Goal: Task Accomplishment & Management: Use online tool/utility

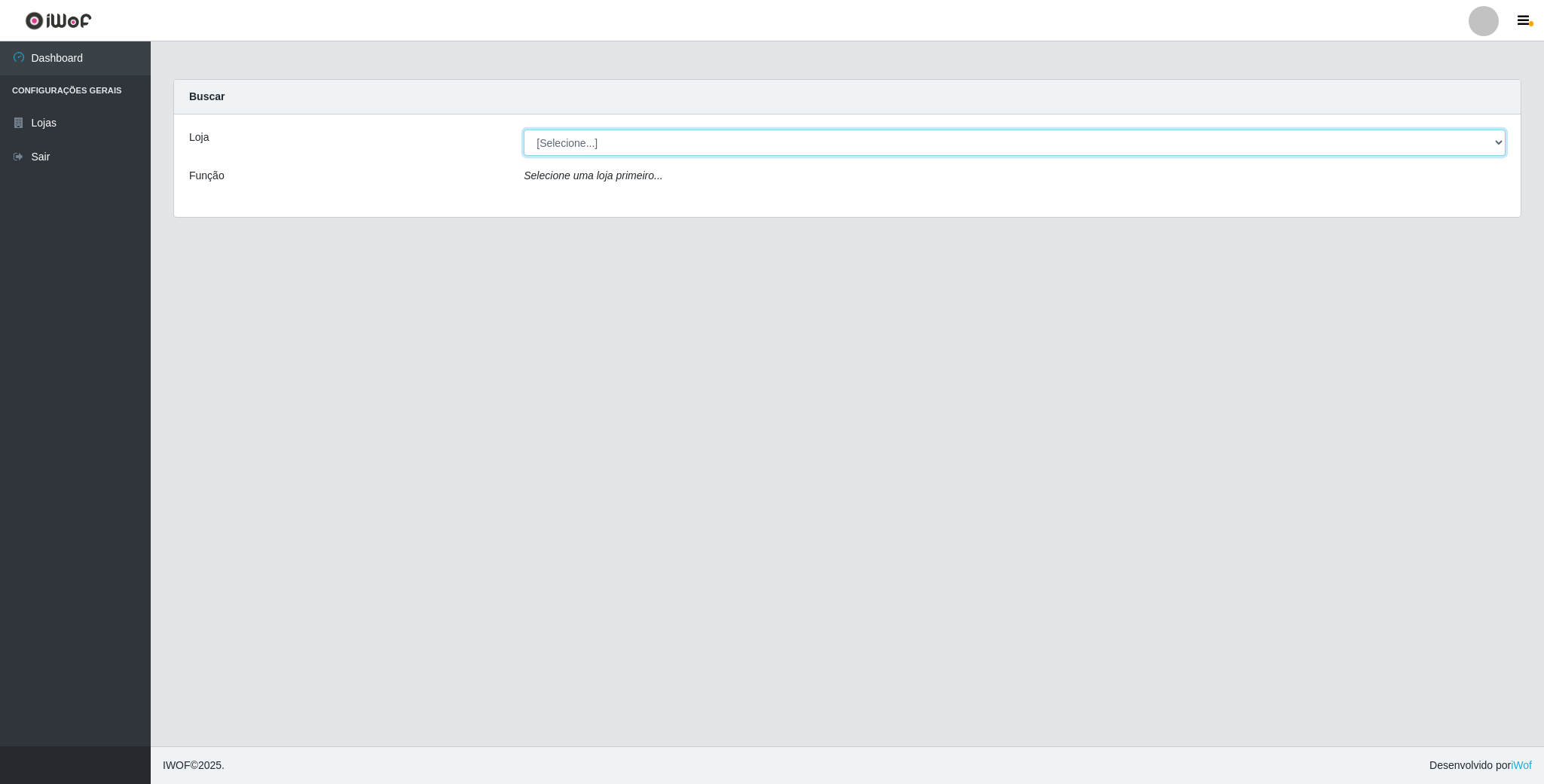
click at [1489, 141] on select "[Selecione...] SuperFácil Atacado - Emaús" at bounding box center [1015, 142] width 982 height 26
select select "407"
click at [524, 129] on select "[Selecione...] SuperFácil Atacado - Emaús" at bounding box center [1015, 142] width 982 height 26
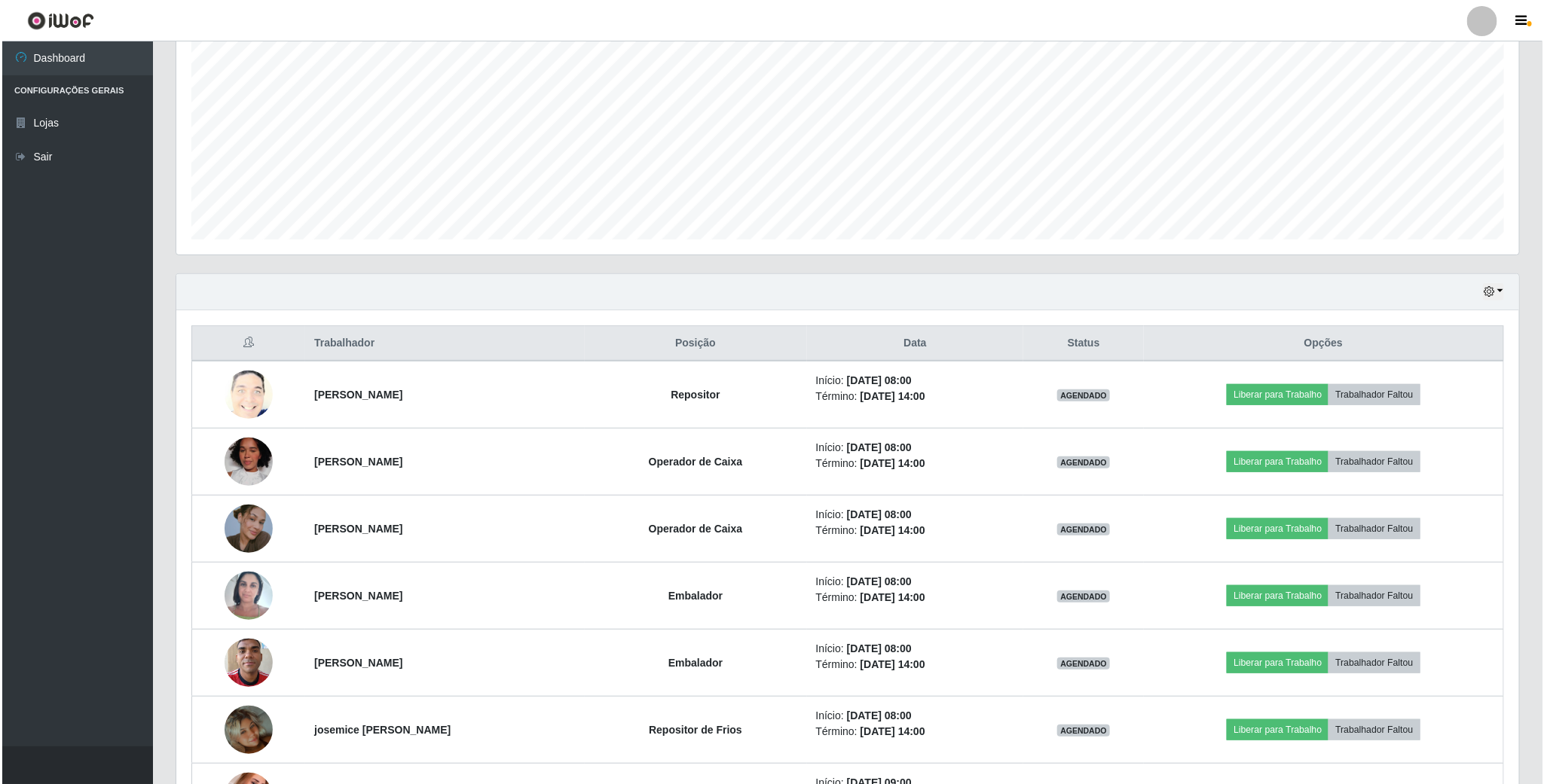
scroll to position [339, 0]
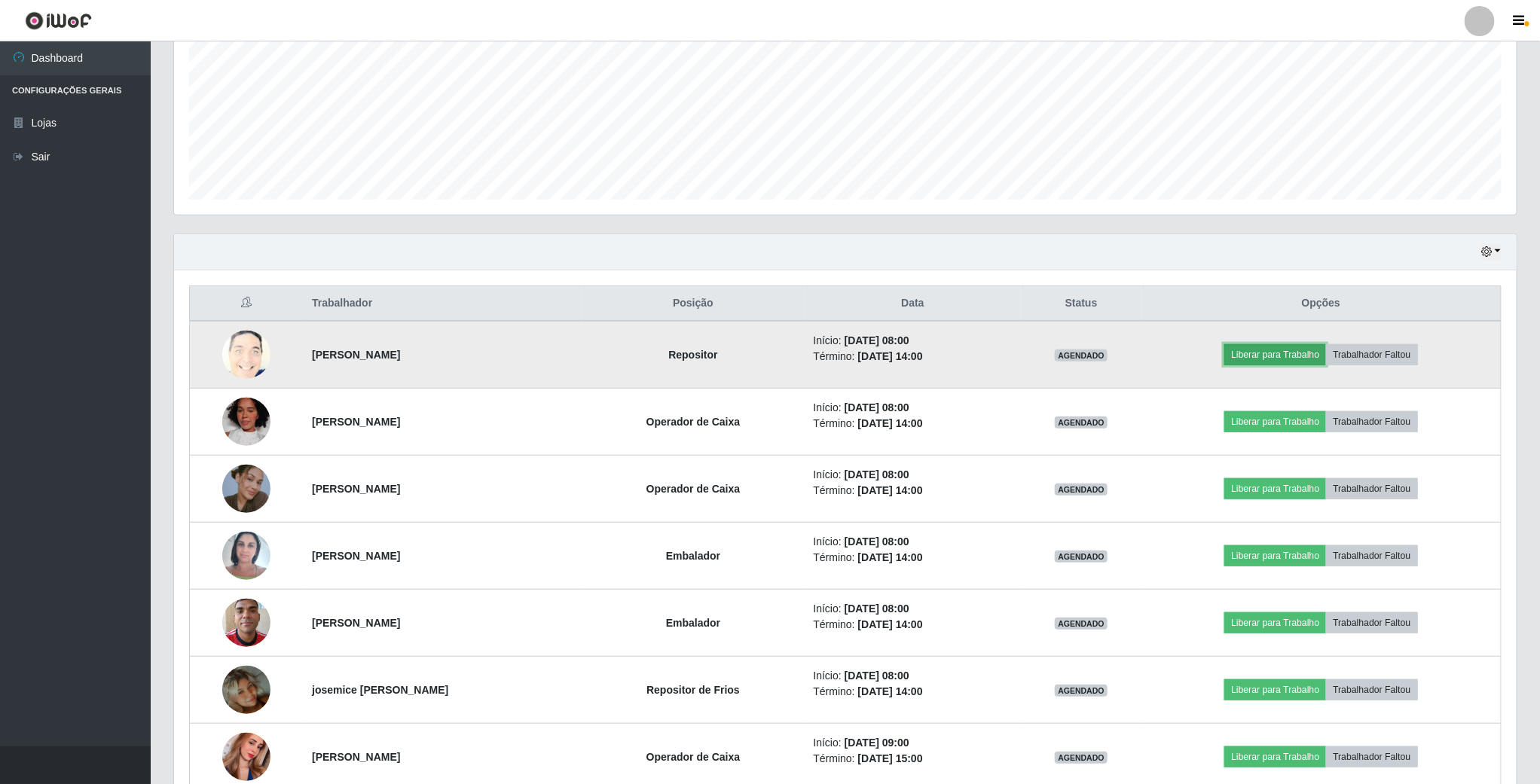
click at [1267, 361] on button "Liberar para Trabalho" at bounding box center [1275, 354] width 102 height 21
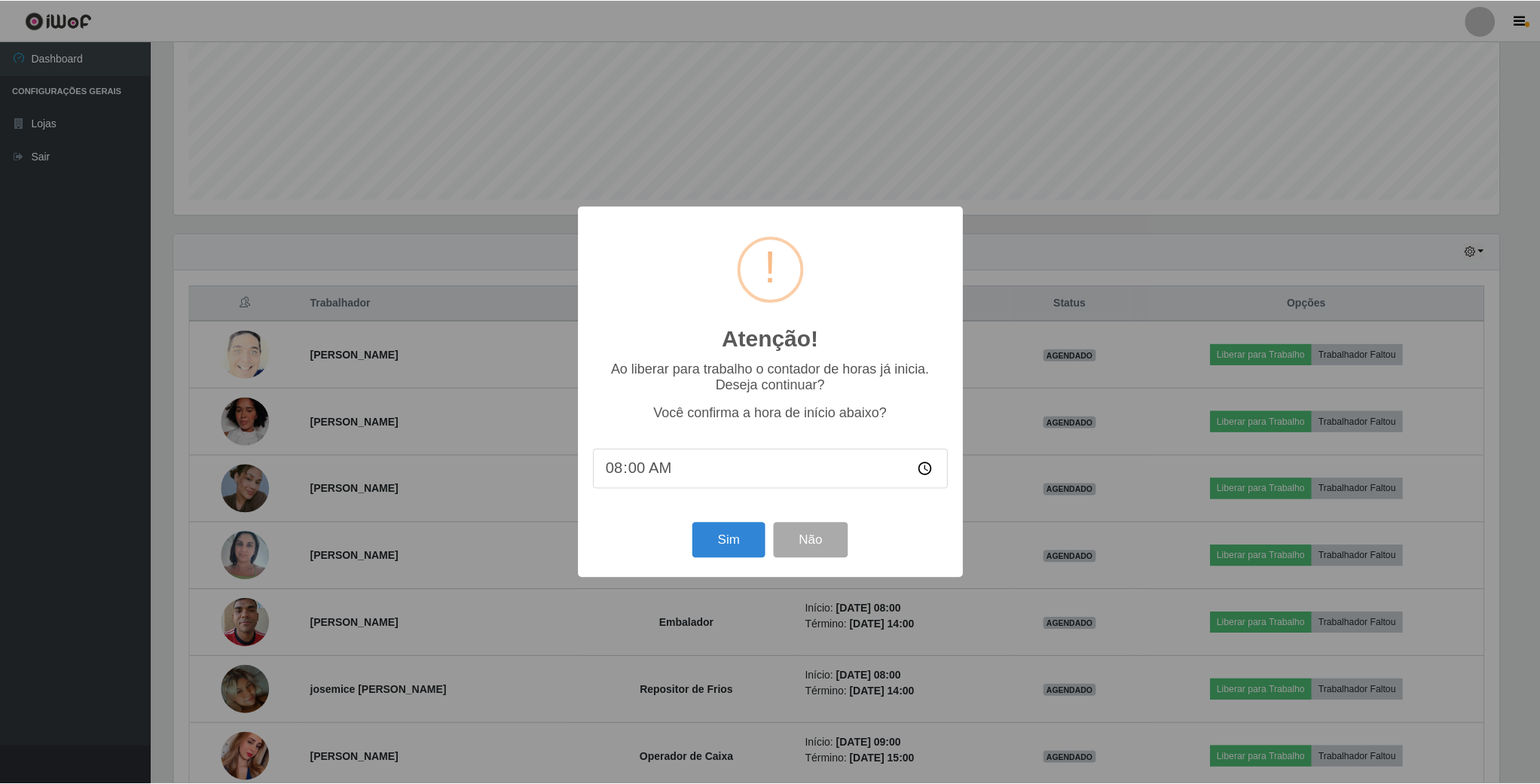
scroll to position [314, 1329]
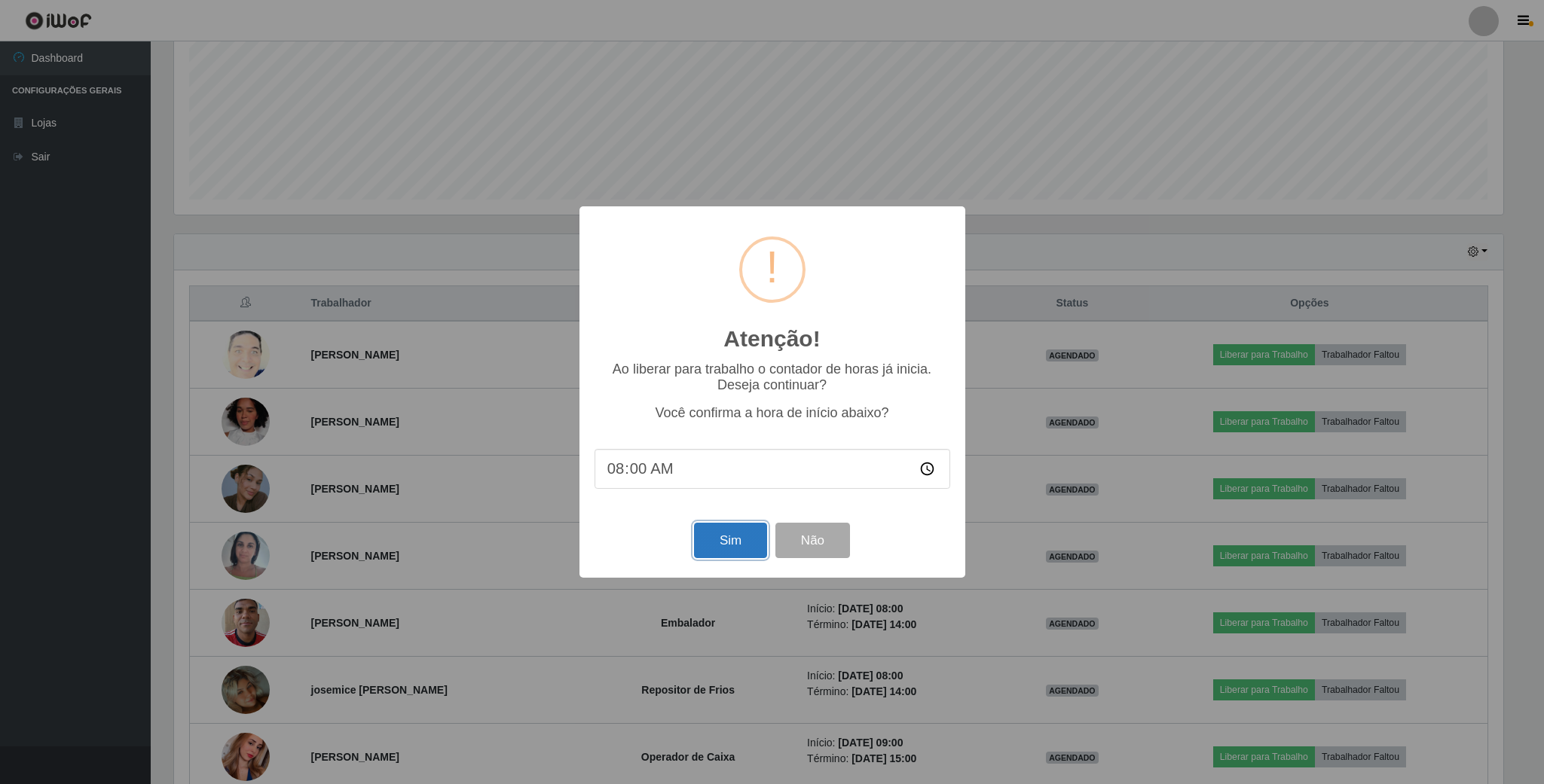
click at [742, 542] on button "Sim" at bounding box center [730, 541] width 73 height 35
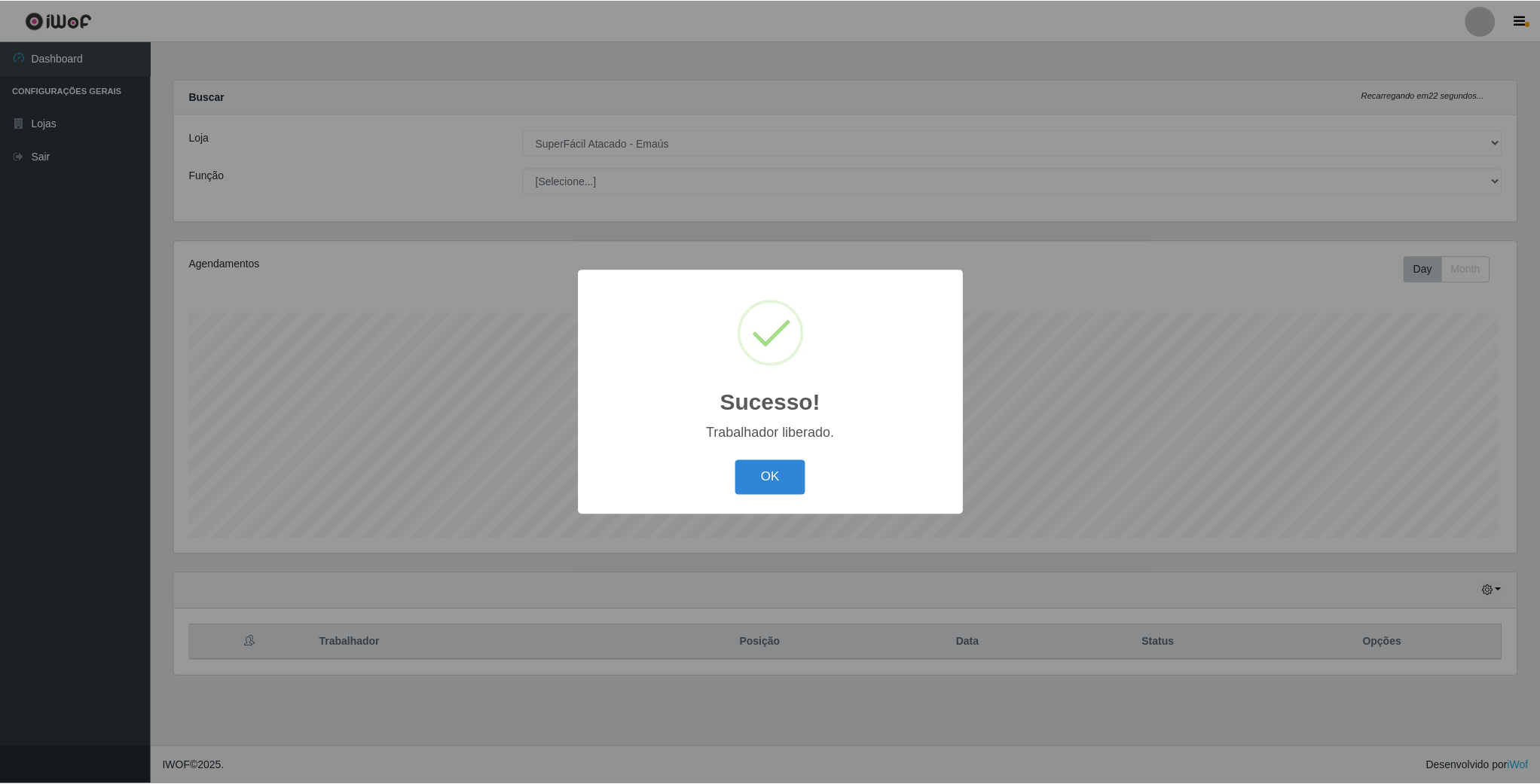
scroll to position [314, 1345]
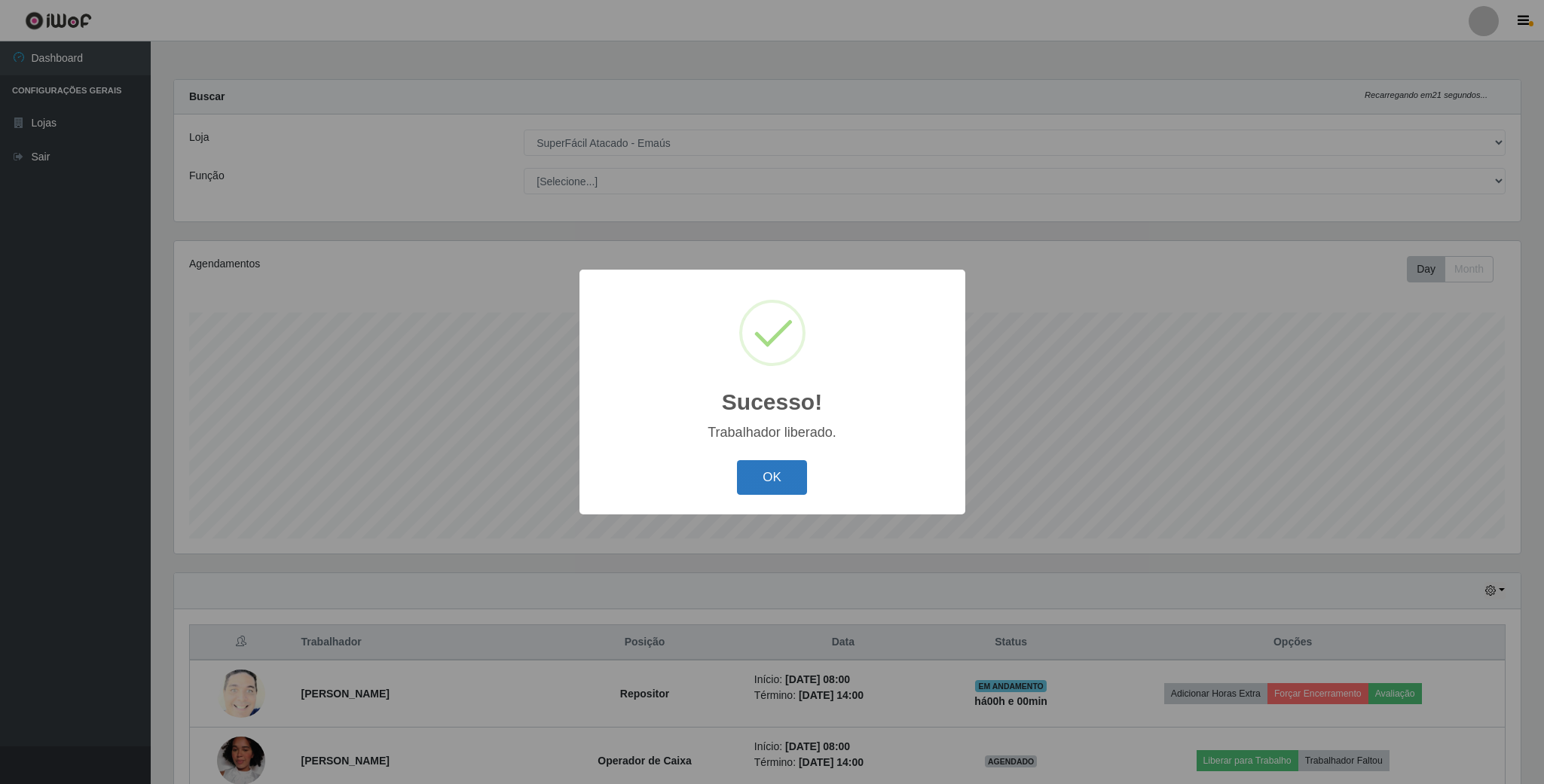
click at [782, 484] on button "OK" at bounding box center [771, 478] width 70 height 35
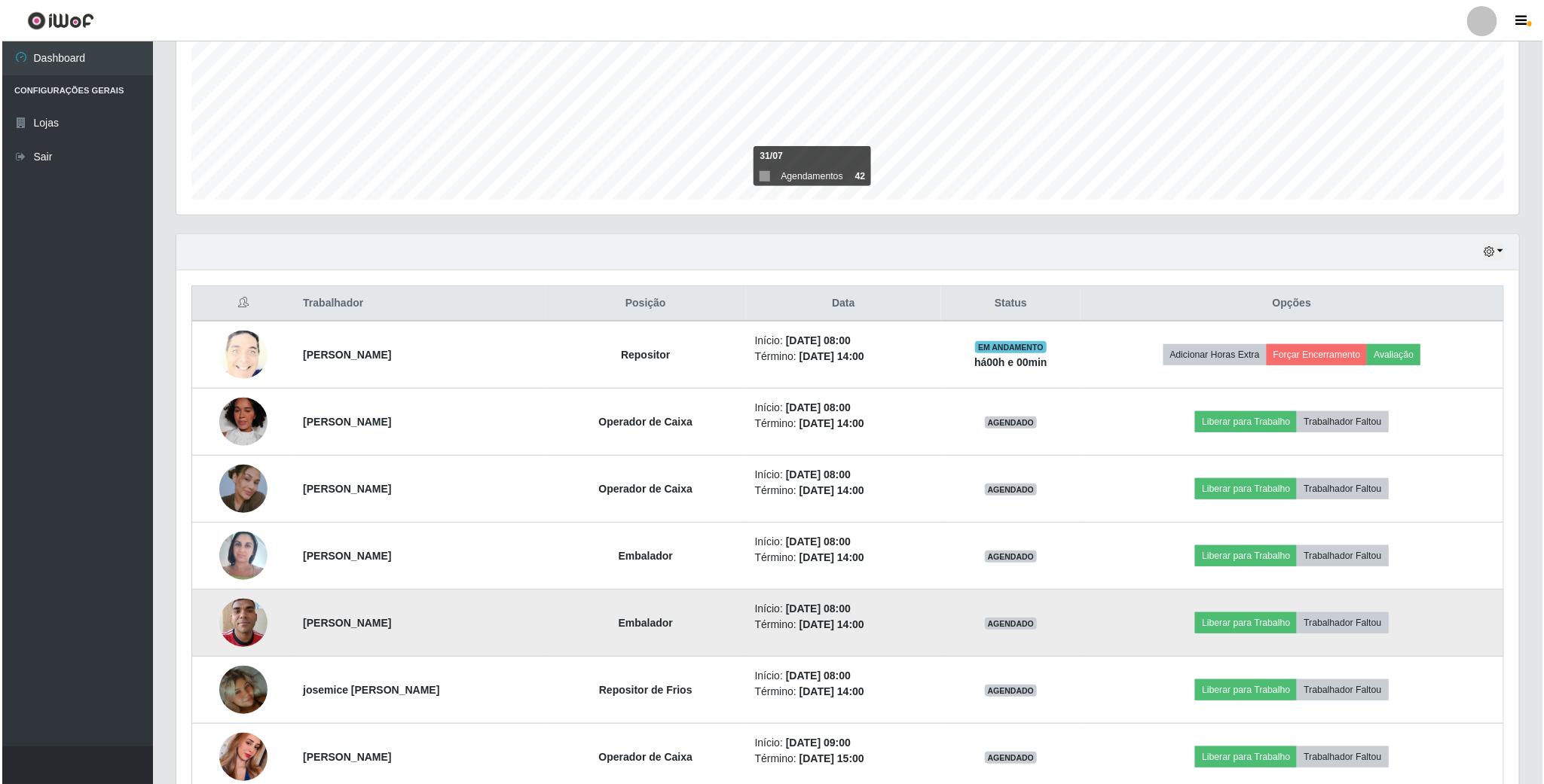
scroll to position [452, 0]
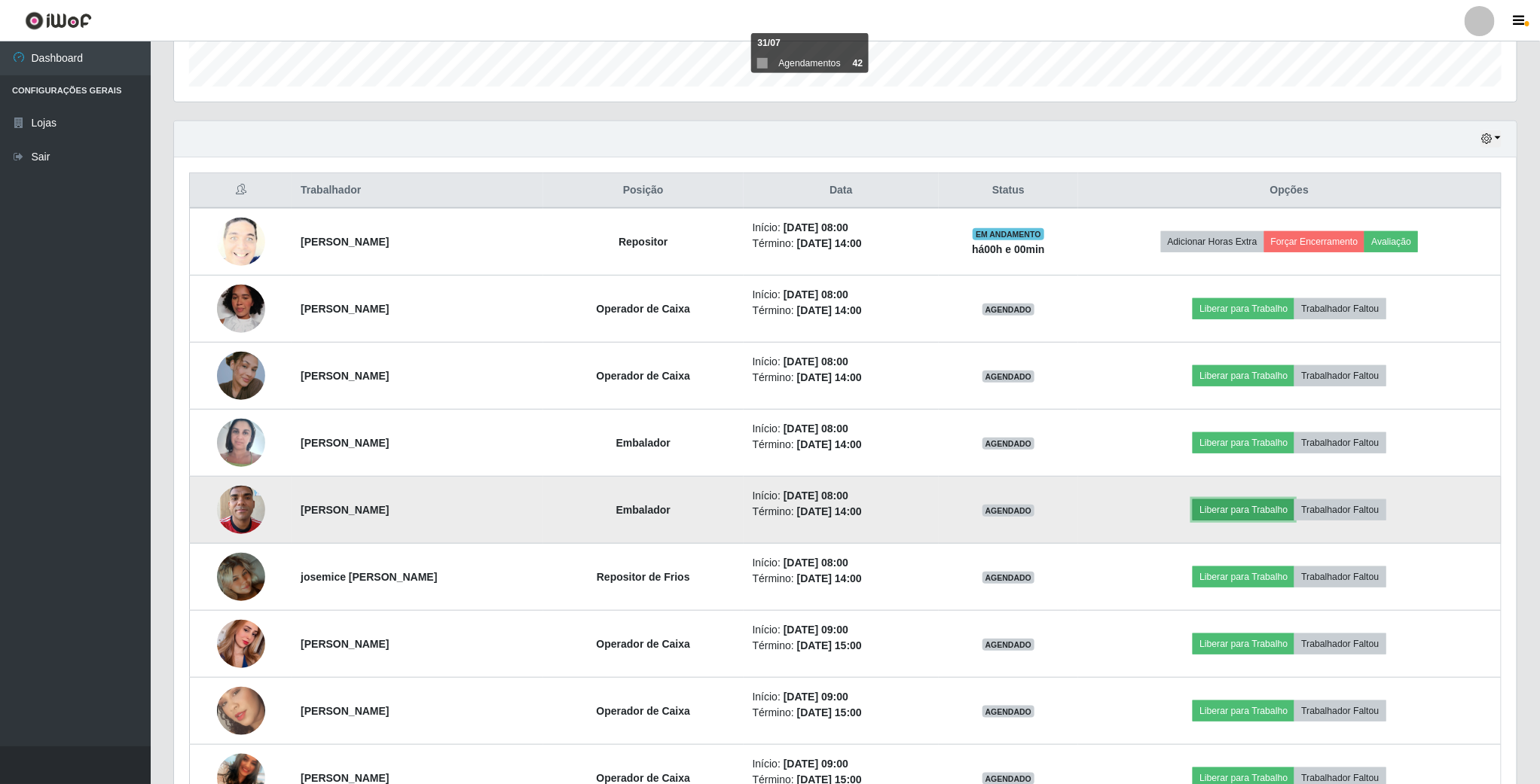
click at [1250, 516] on button "Liberar para Trabalho" at bounding box center [1243, 509] width 102 height 21
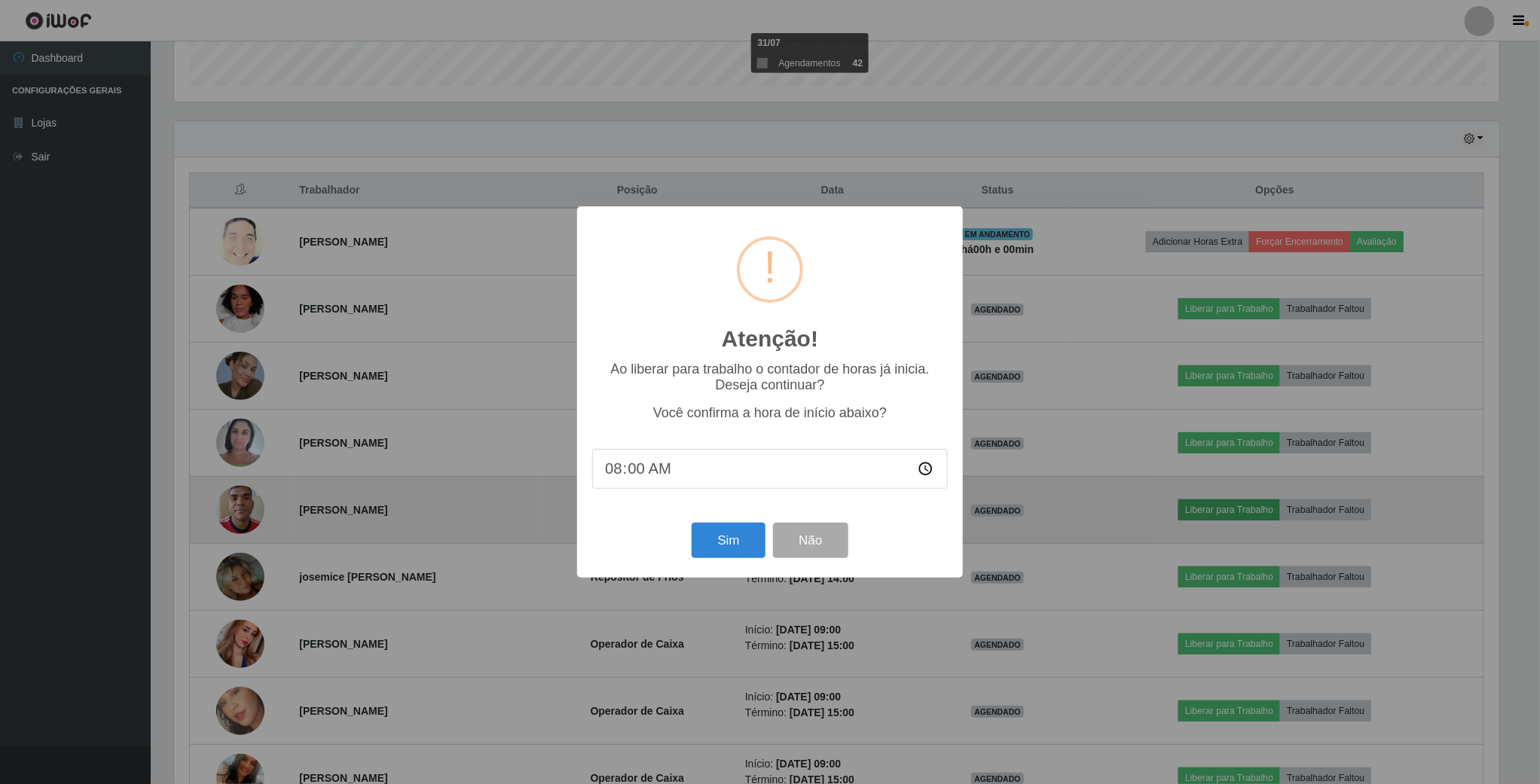
scroll to position [314, 1329]
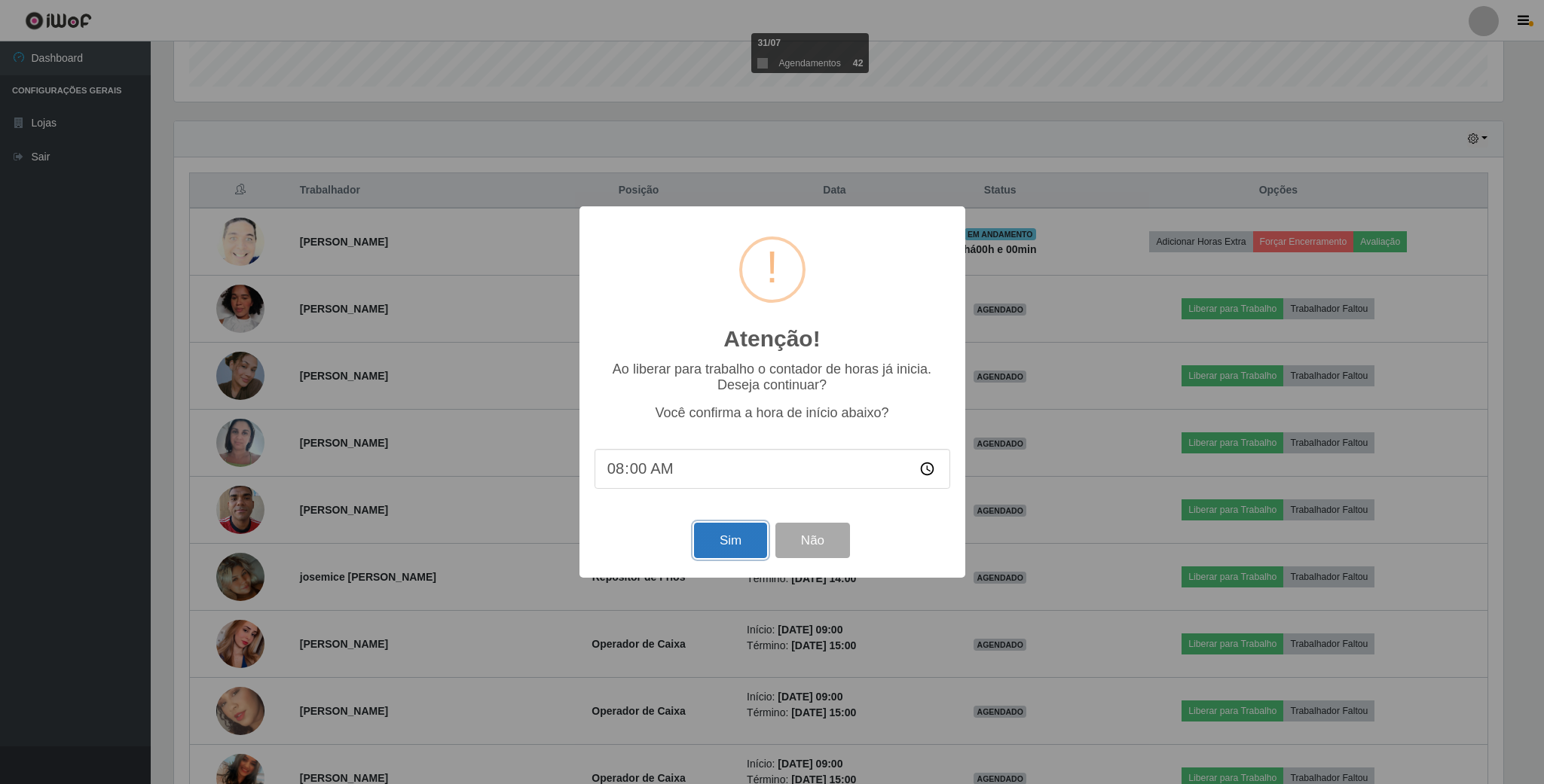
click at [729, 541] on button "Sim" at bounding box center [730, 541] width 73 height 35
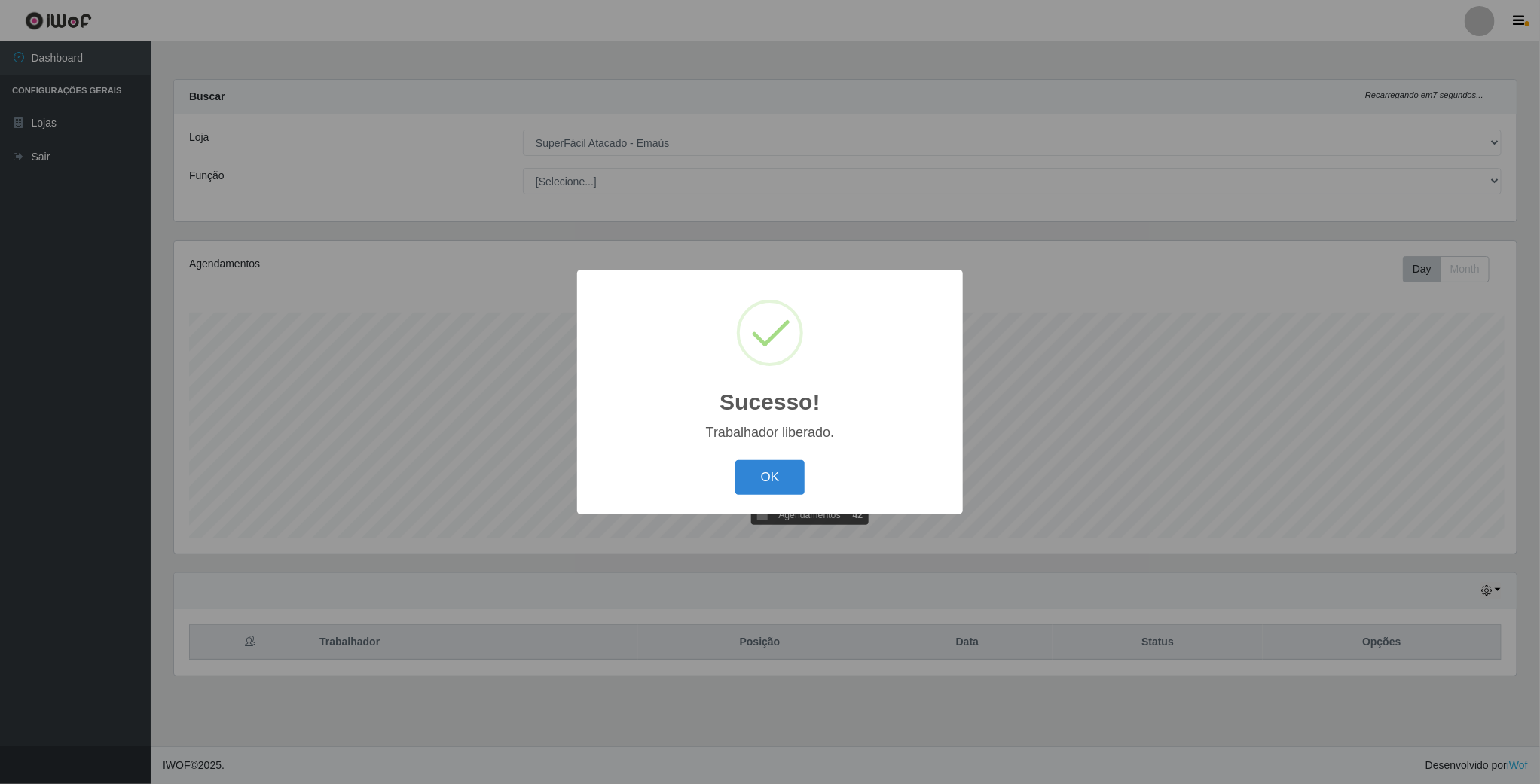
scroll to position [314, 1345]
drag, startPoint x: 751, startPoint y: 487, endPoint x: 948, endPoint y: 489, distance: 197.0
click at [753, 487] on button "OK" at bounding box center [771, 478] width 70 height 35
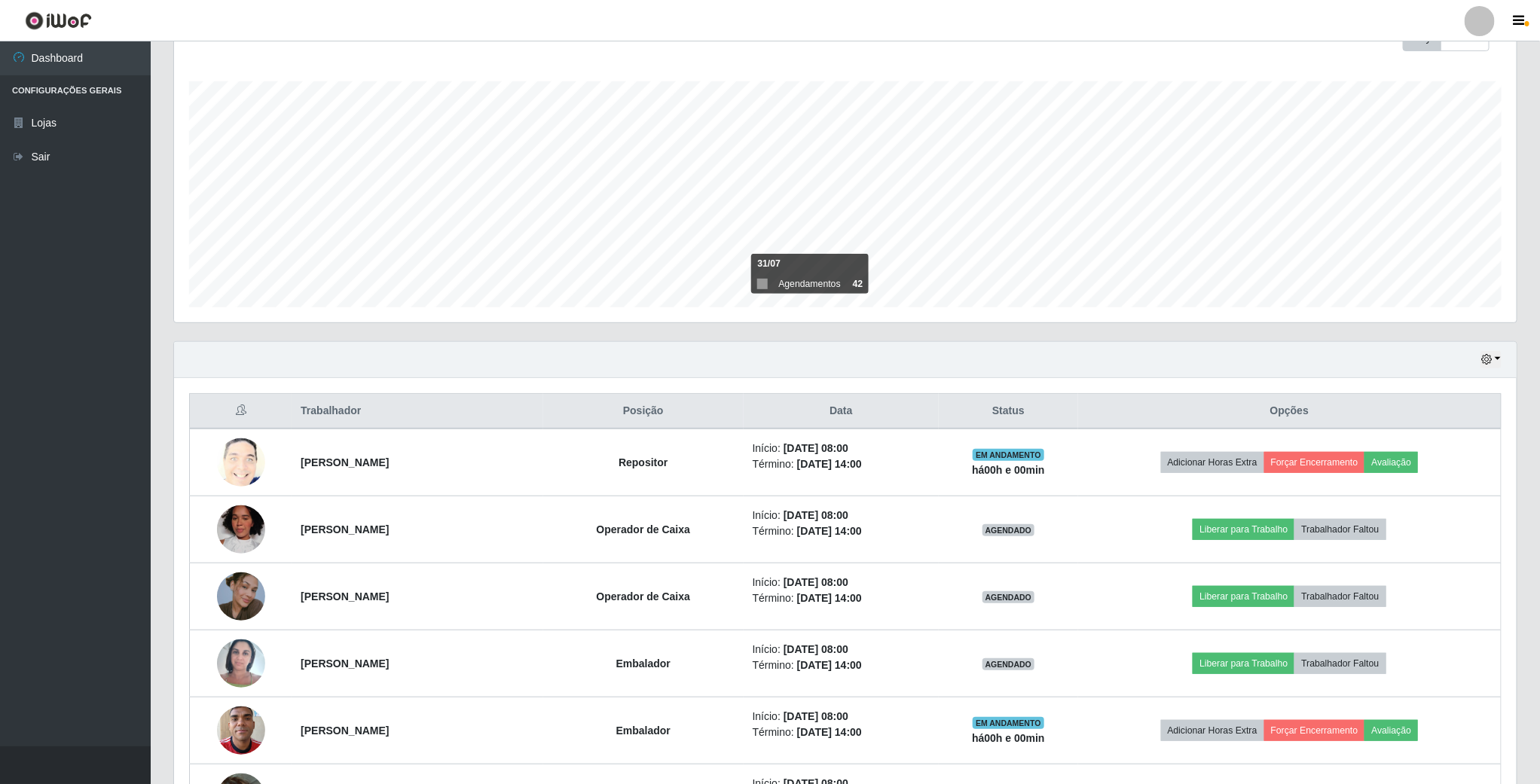
scroll to position [339, 0]
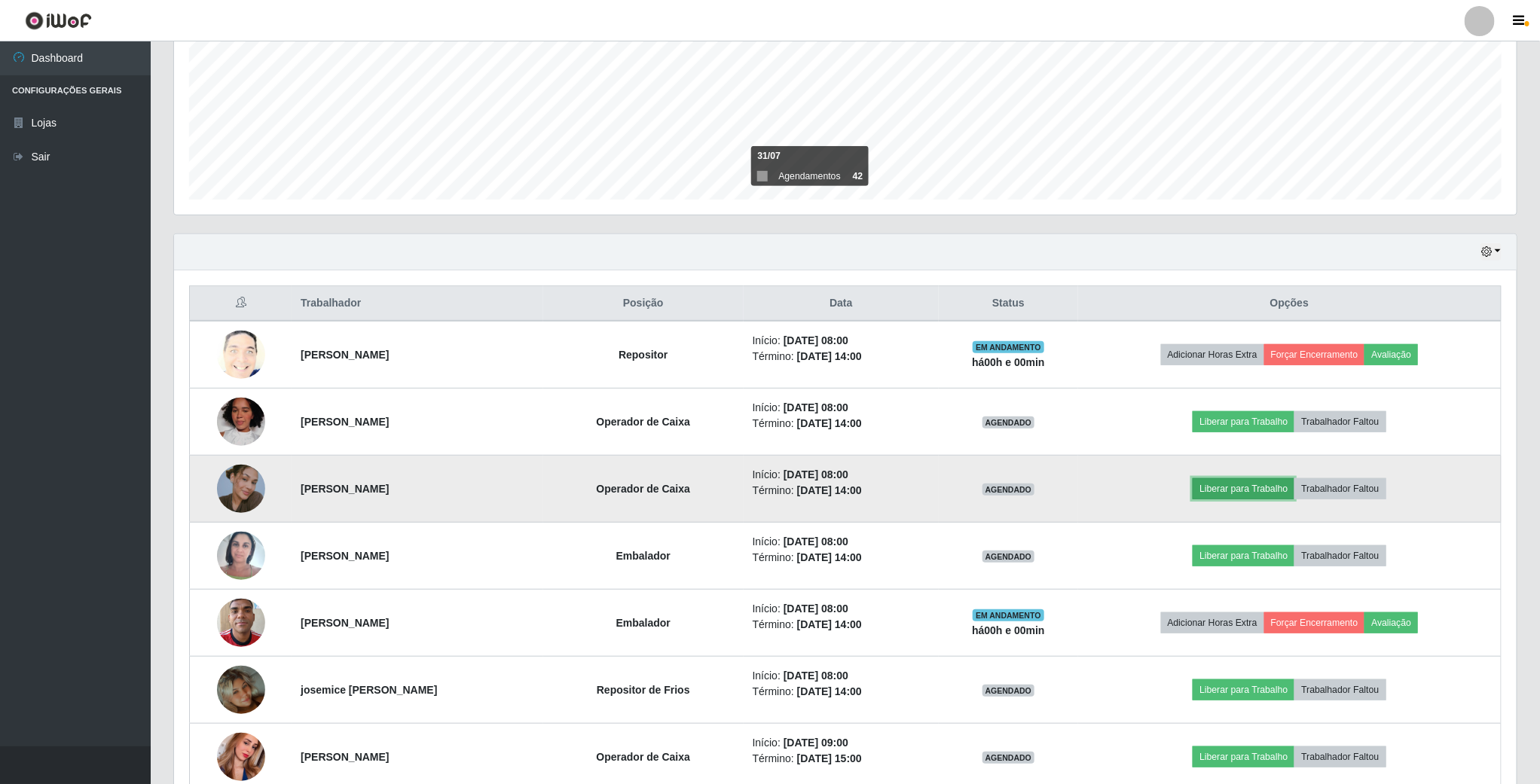
click at [1256, 491] on button "Liberar para Trabalho" at bounding box center [1243, 488] width 102 height 21
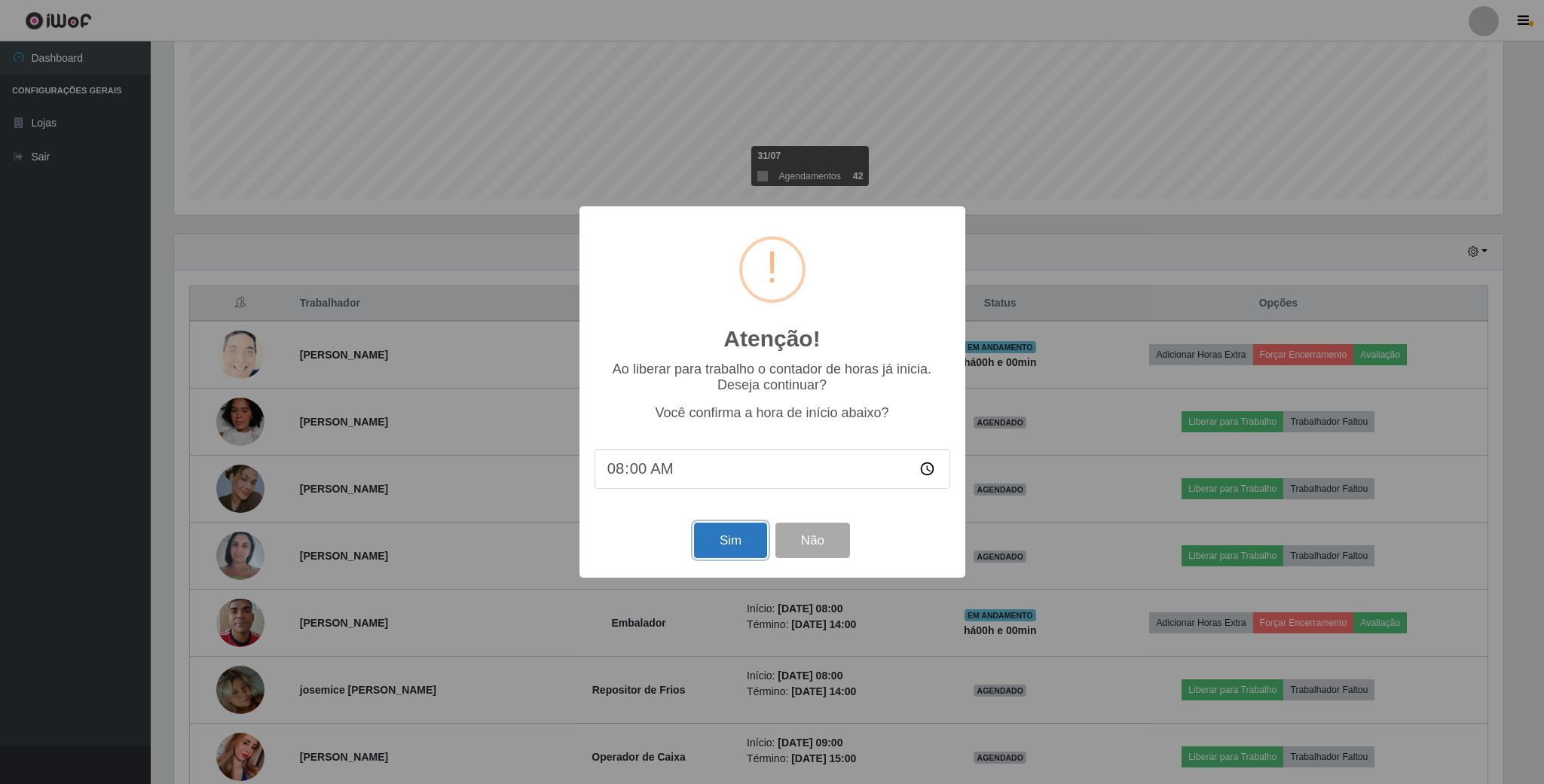
click at [751, 543] on button "Sim" at bounding box center [730, 541] width 73 height 35
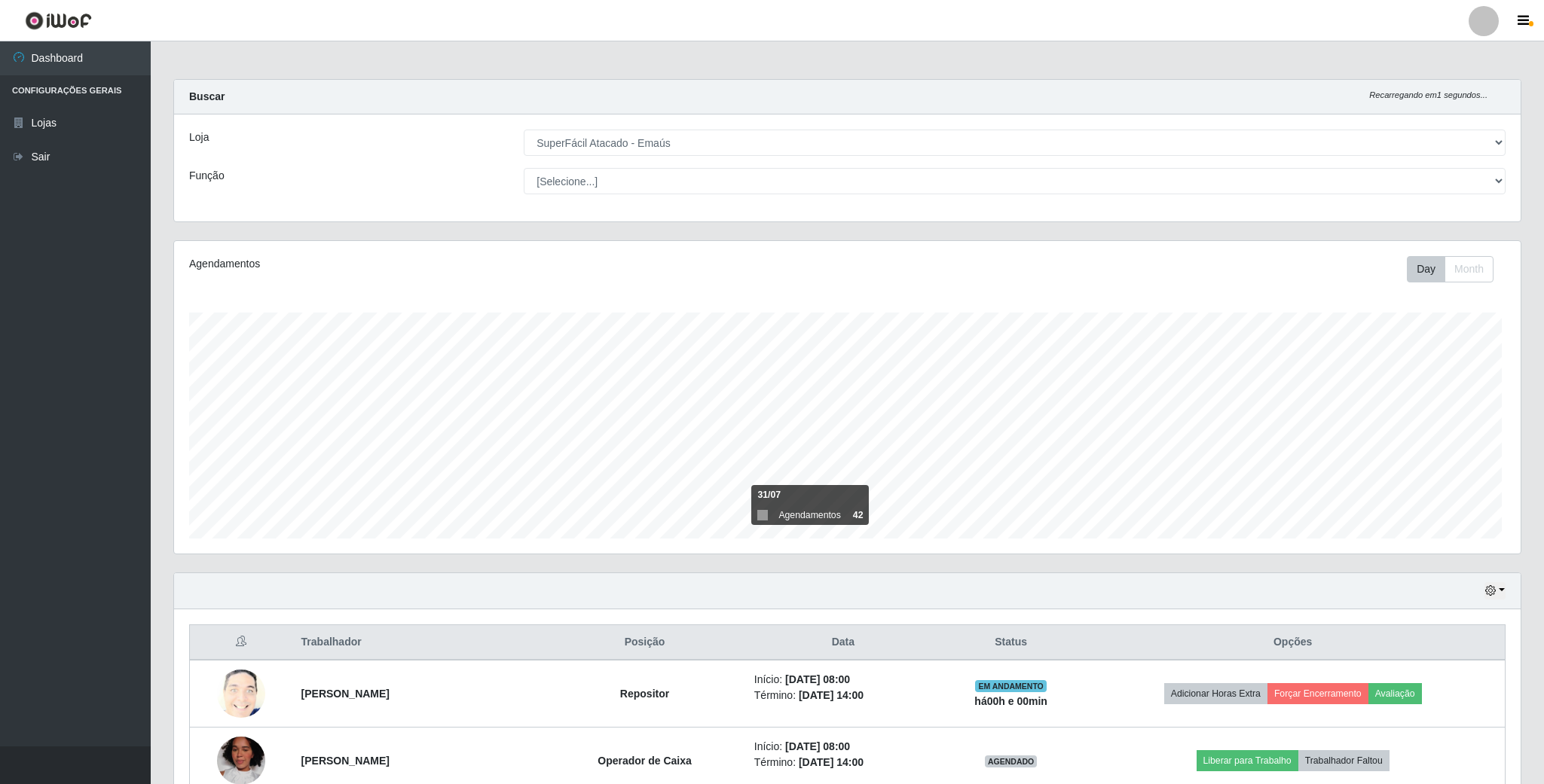
scroll to position [0, 0]
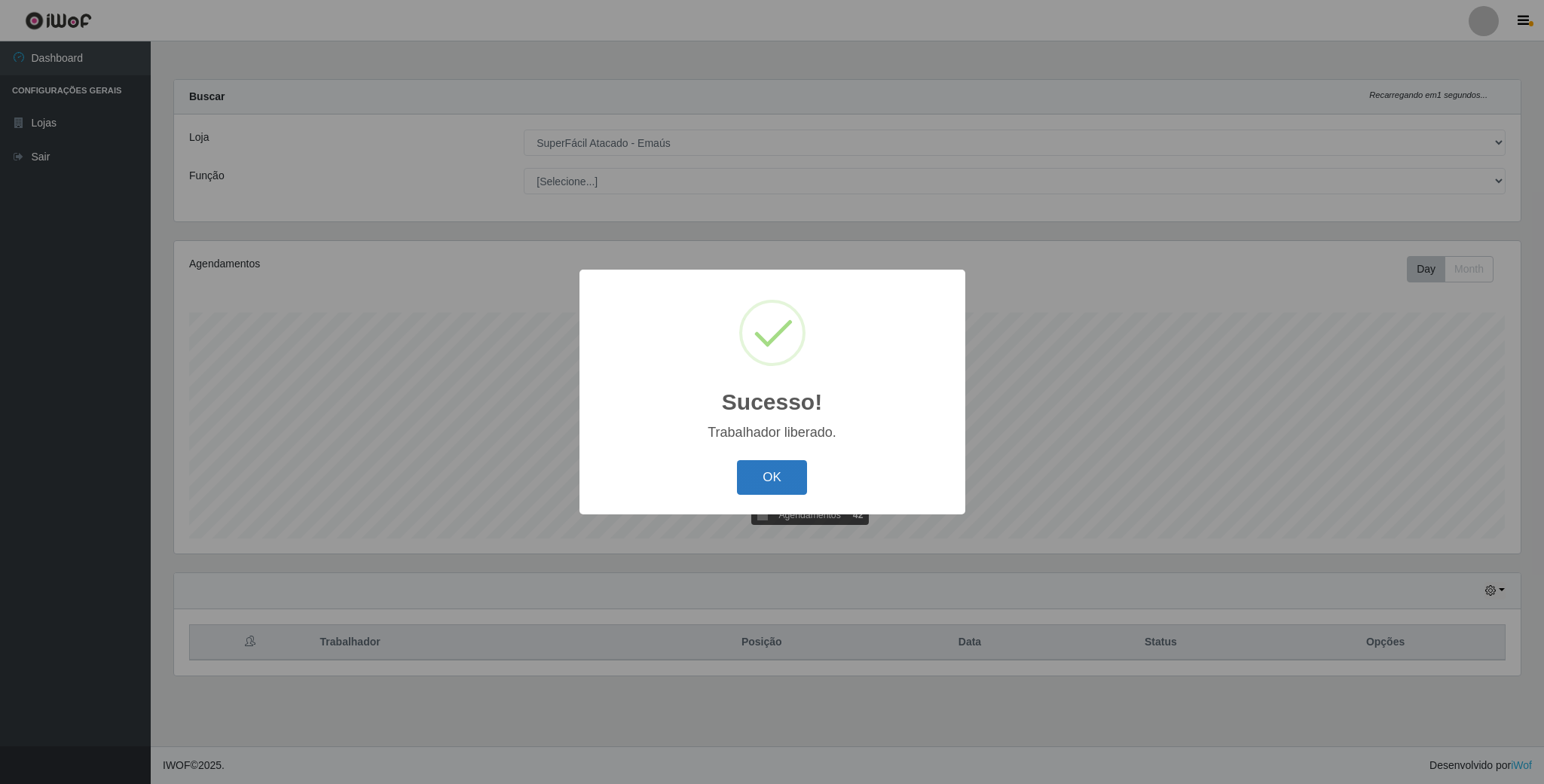
click at [780, 473] on button "OK" at bounding box center [771, 478] width 70 height 35
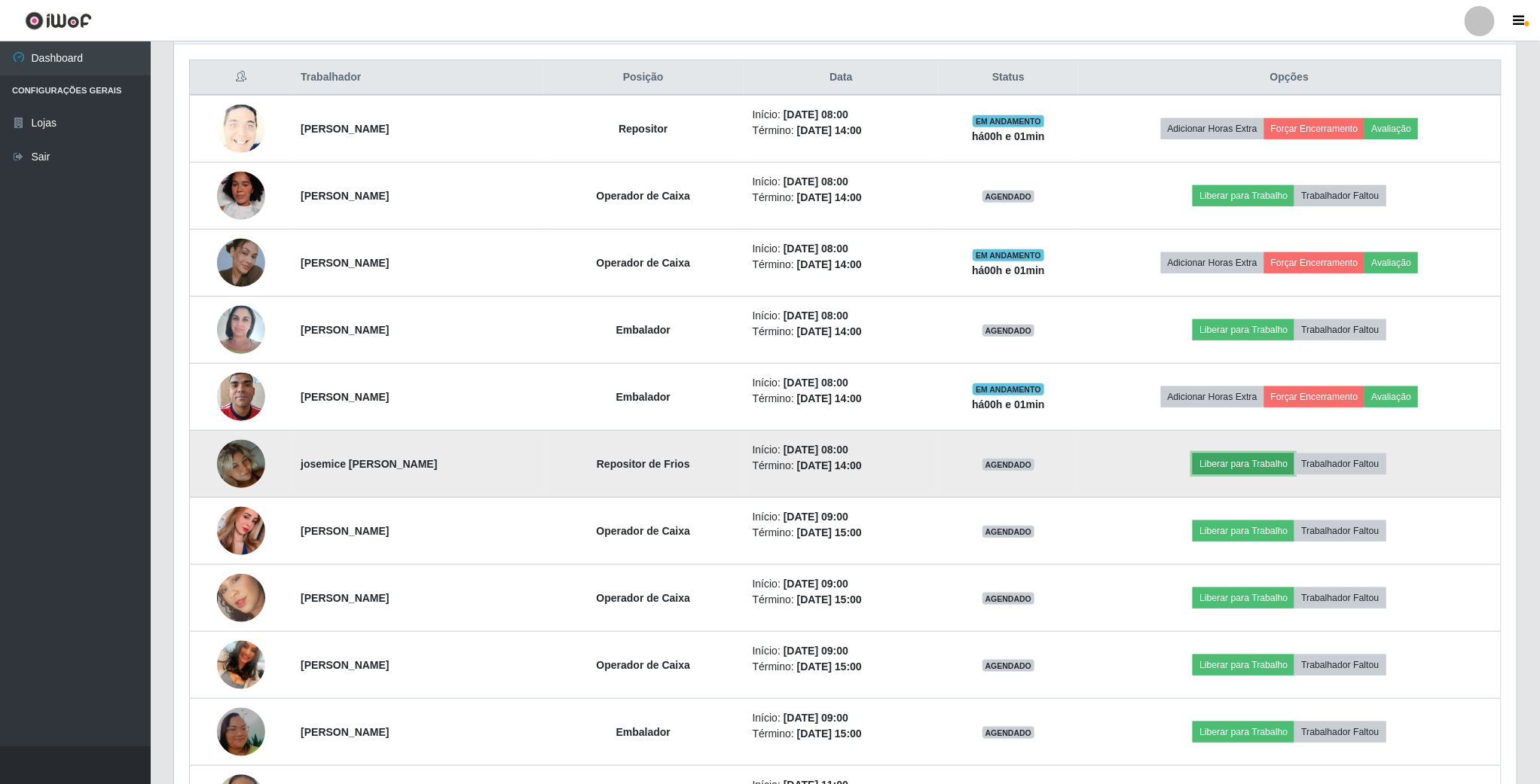
click at [1235, 474] on button "Liberar para Trabalho" at bounding box center [1243, 464] width 102 height 21
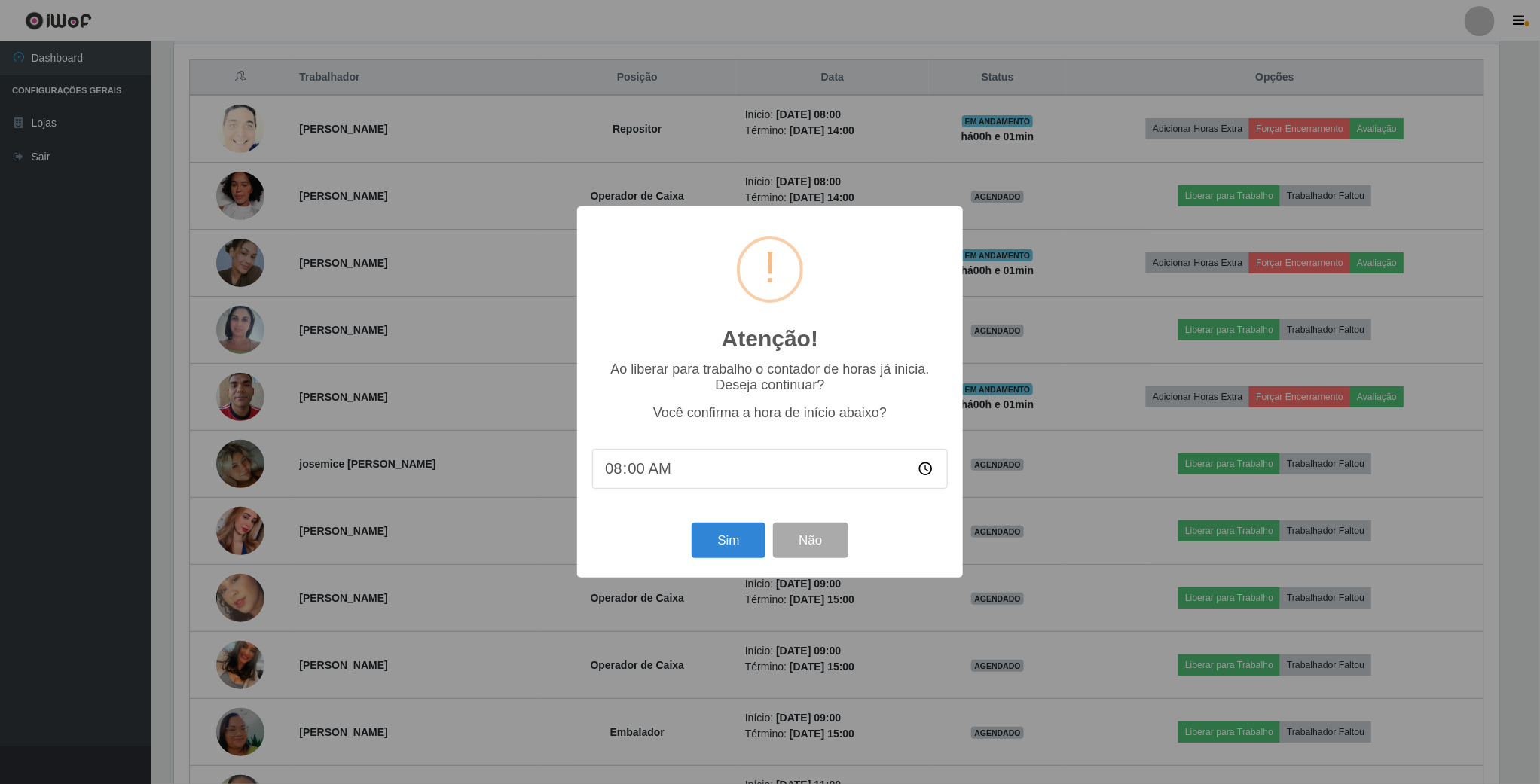
scroll to position [314, 1329]
click at [726, 545] on button "Sim" at bounding box center [730, 541] width 73 height 35
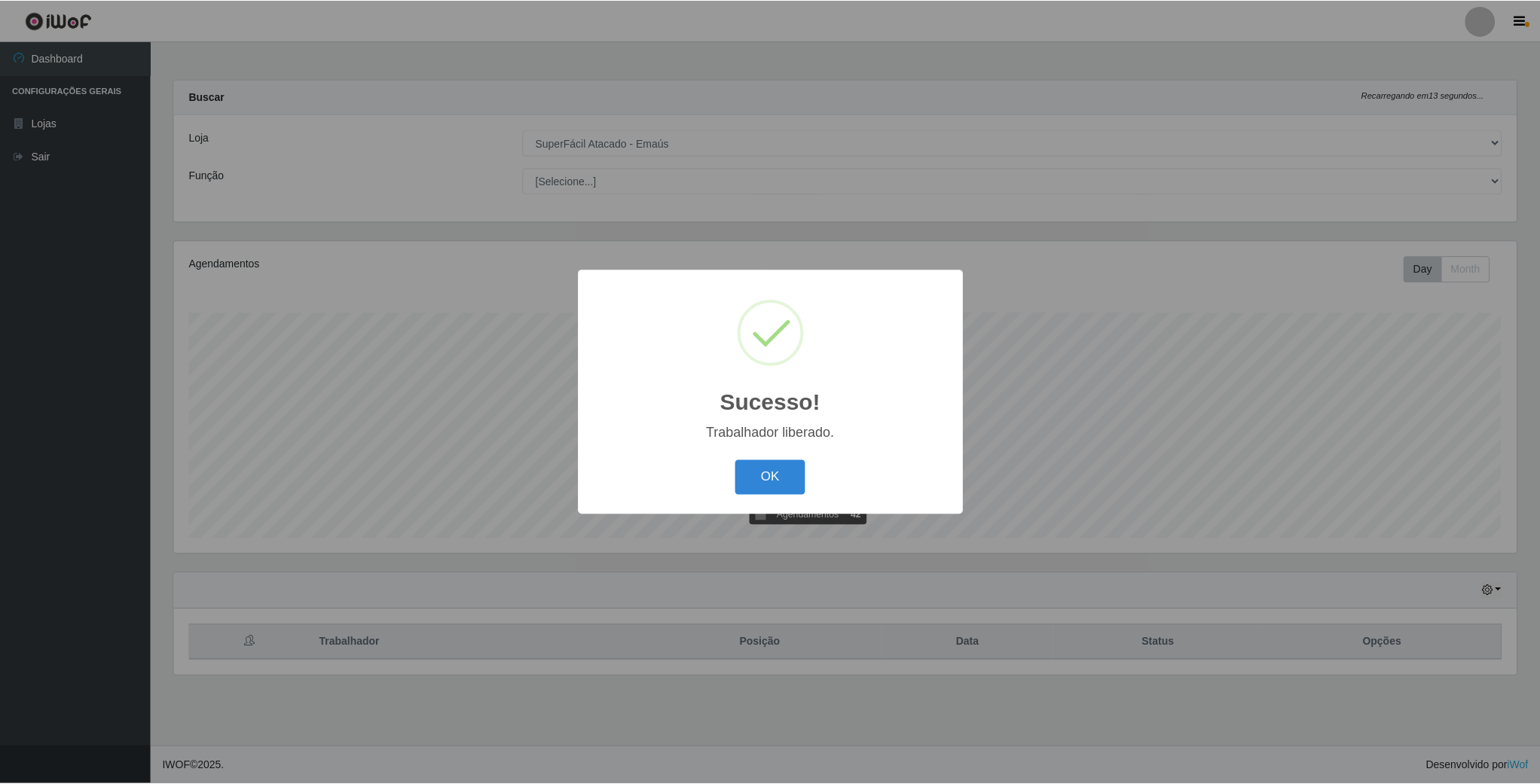
scroll to position [314, 1345]
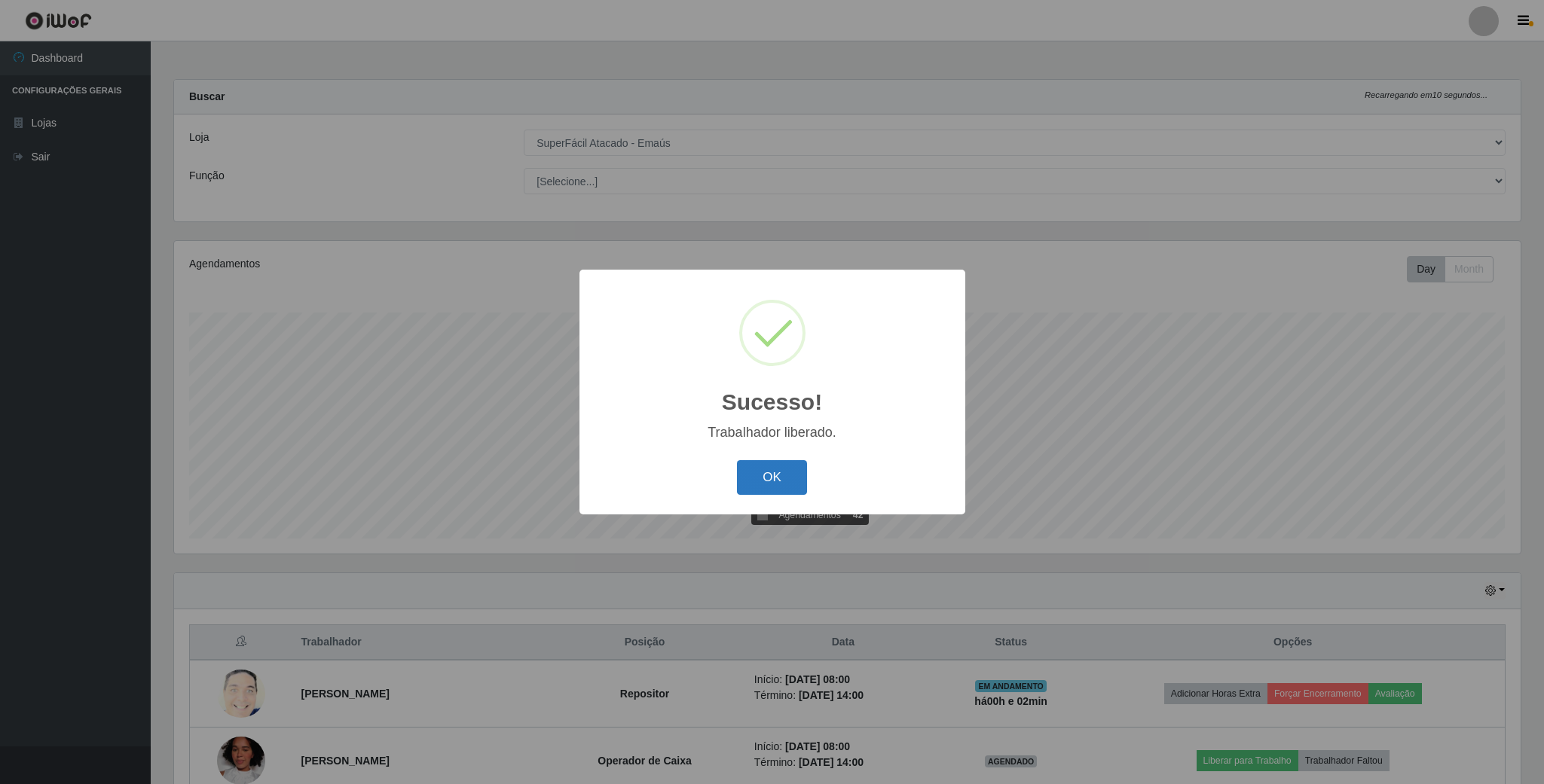
click at [787, 487] on button "OK" at bounding box center [771, 478] width 70 height 35
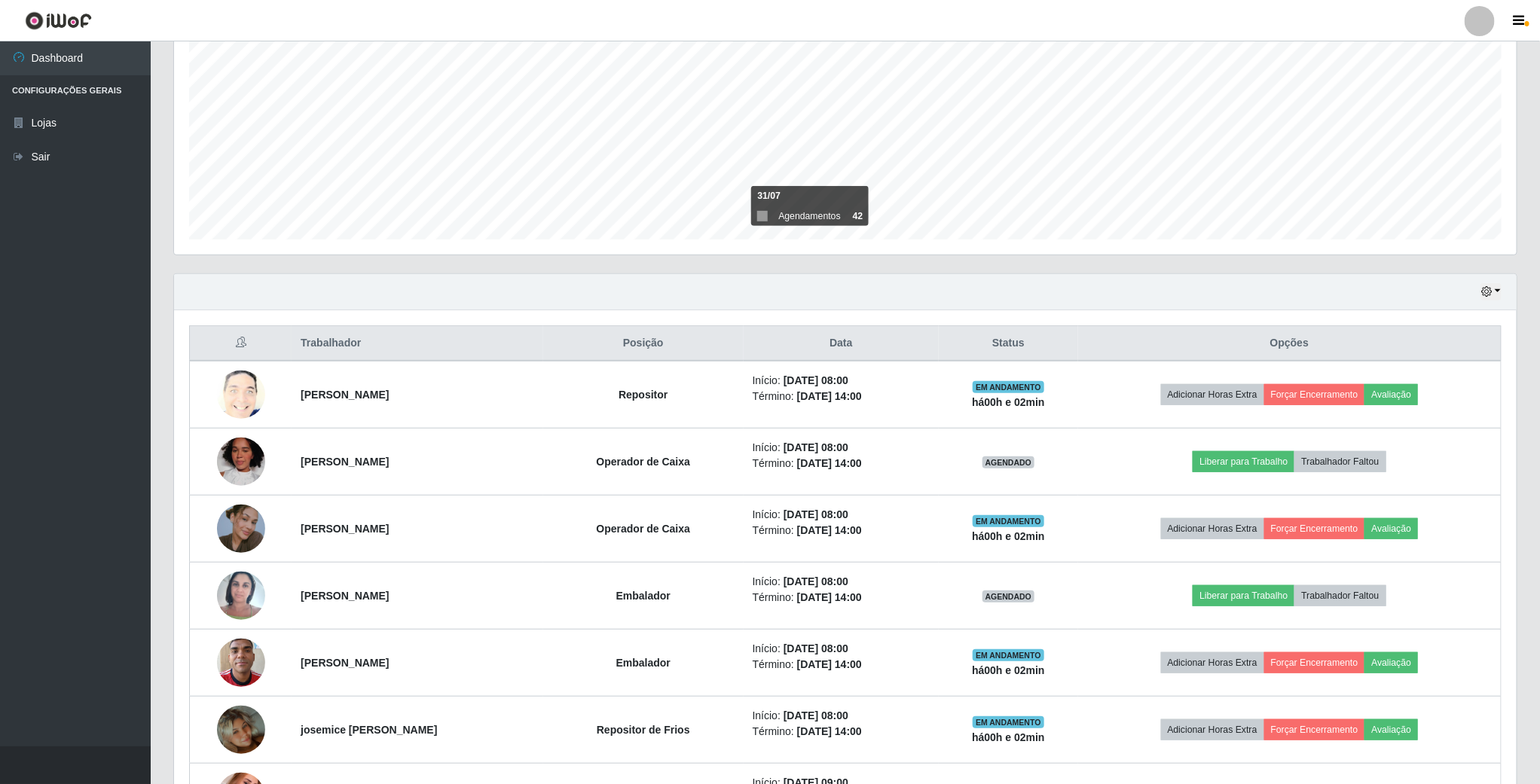
scroll to position [452, 0]
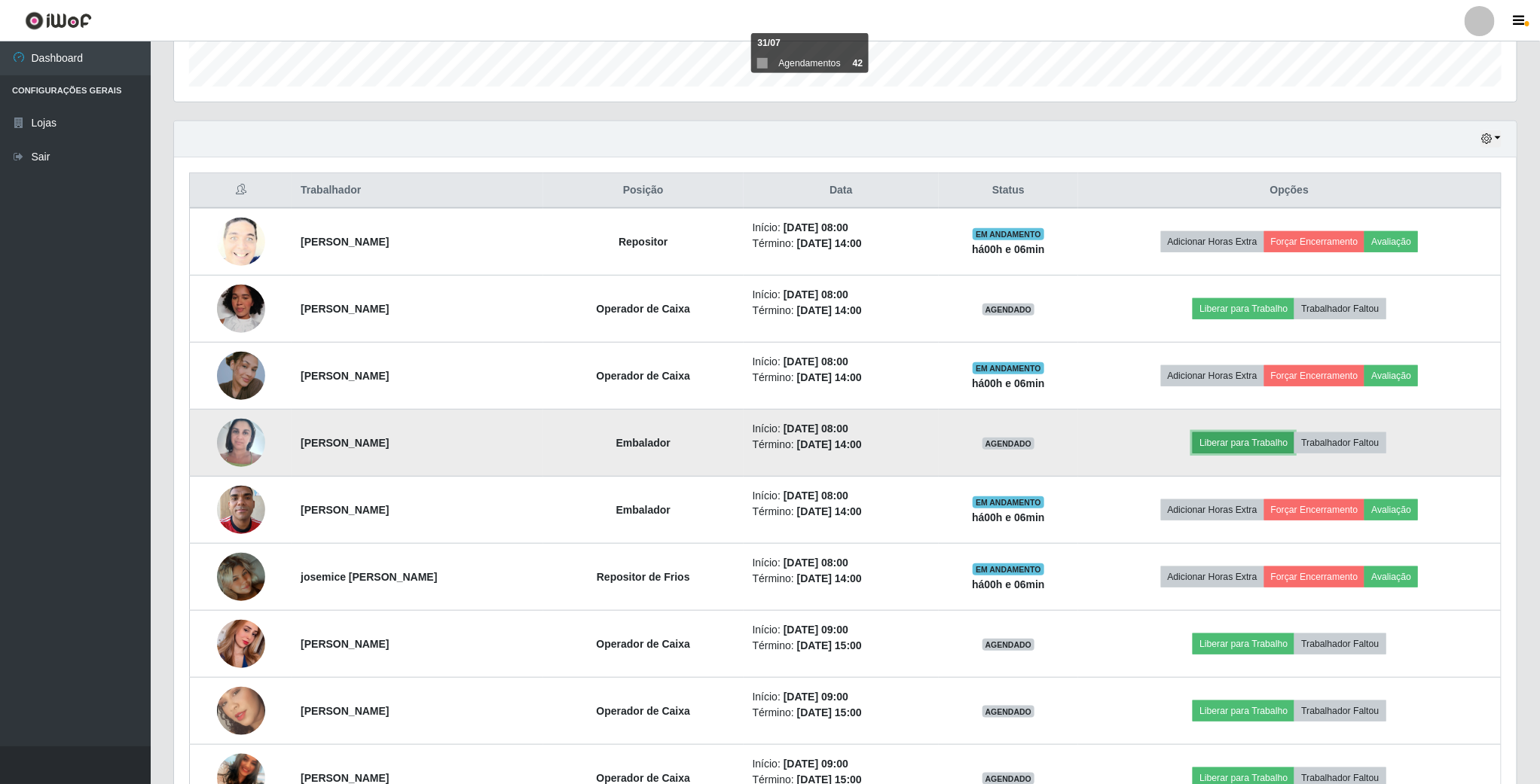
click at [1230, 448] on button "Liberar para Trabalho" at bounding box center [1243, 442] width 102 height 21
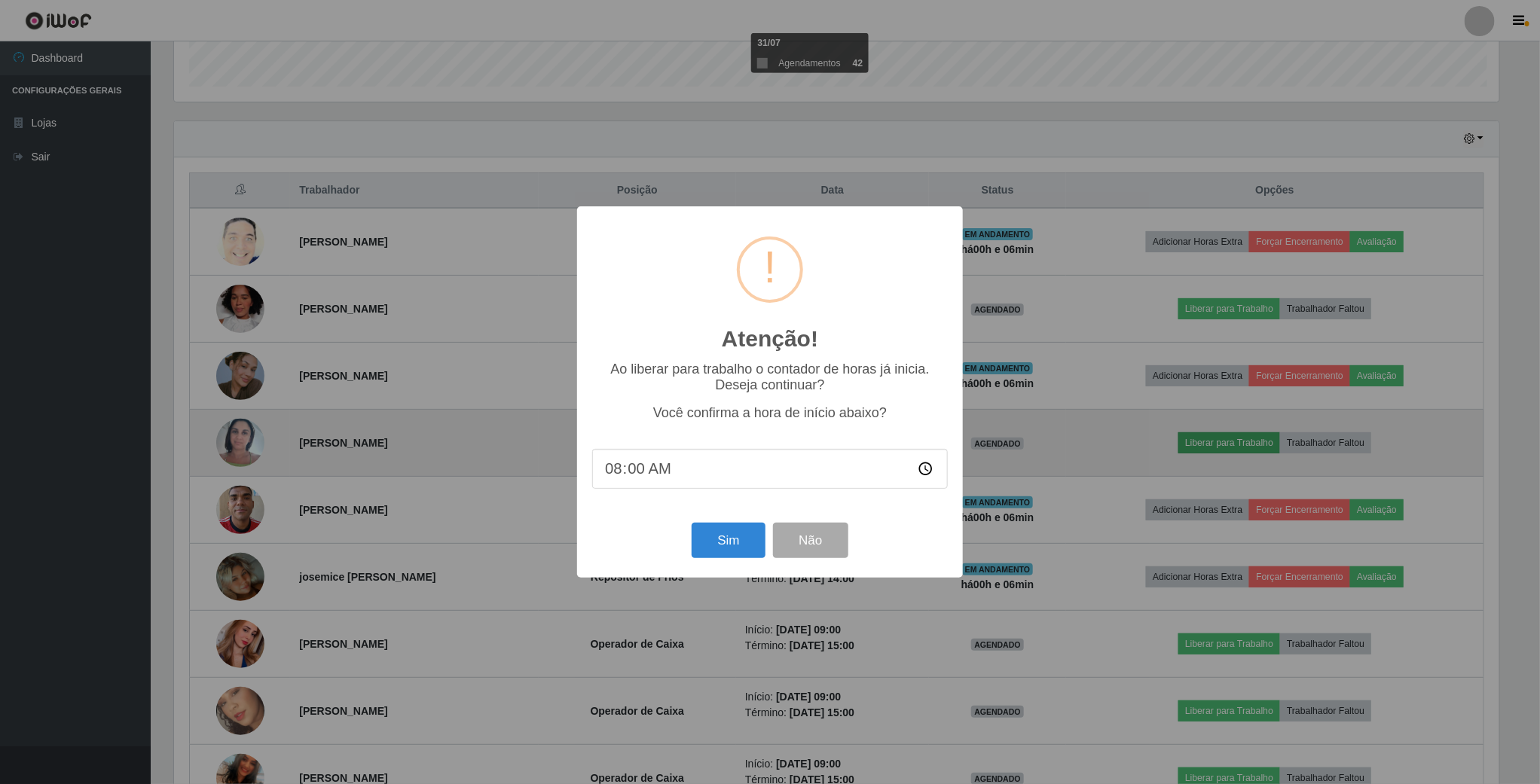
scroll to position [314, 1329]
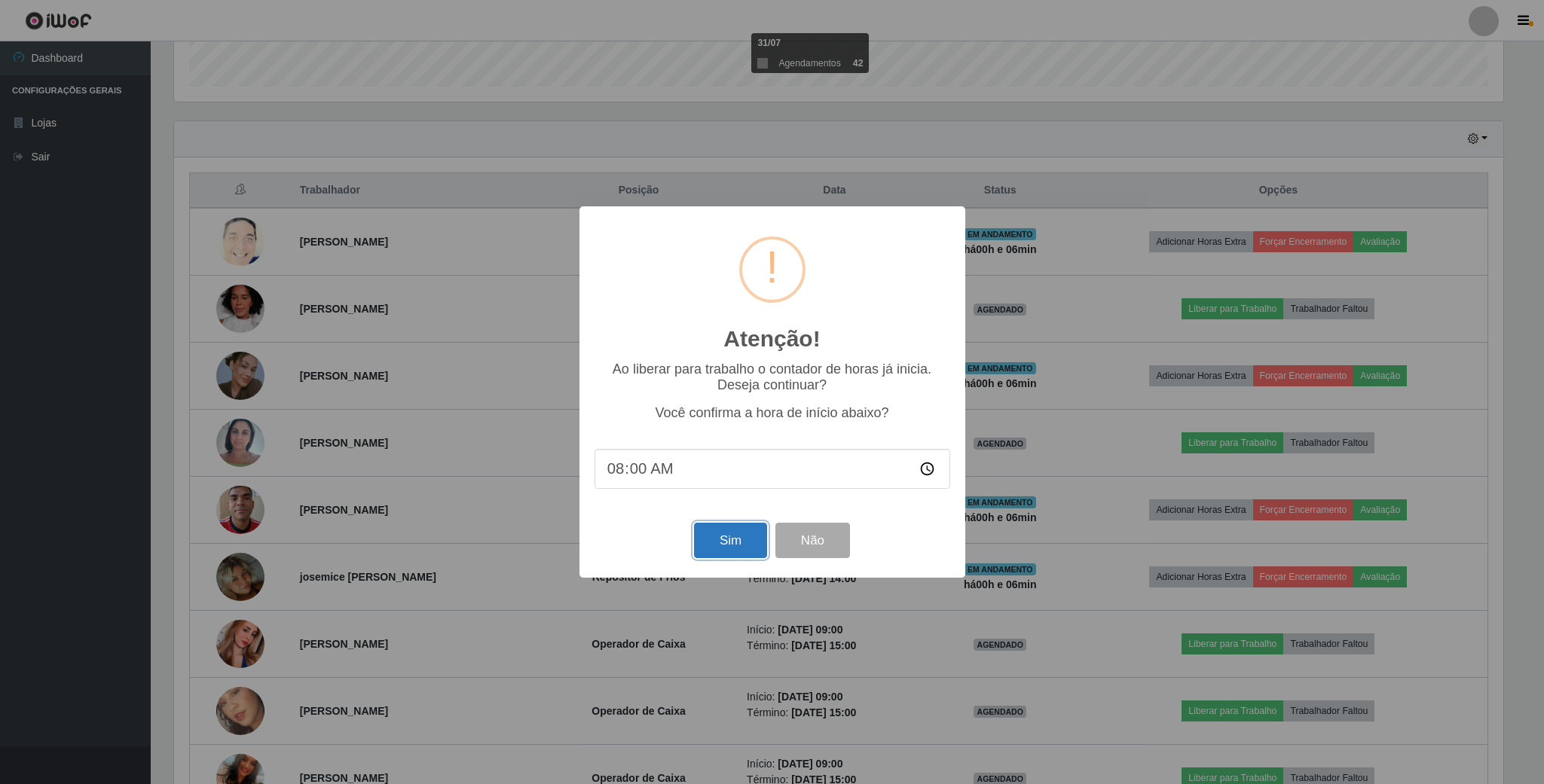
click at [726, 547] on button "Sim" at bounding box center [730, 541] width 73 height 35
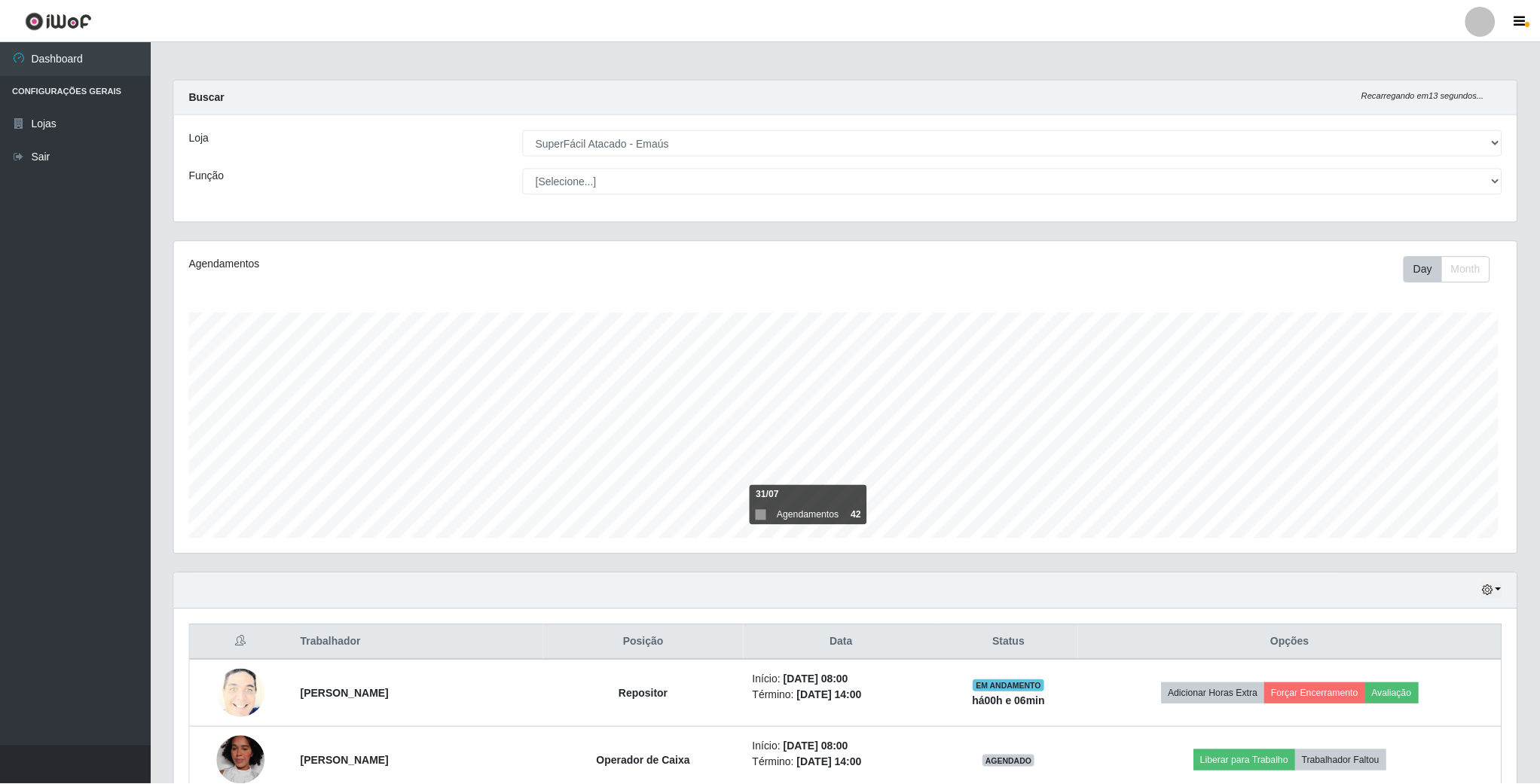
scroll to position [314, 1345]
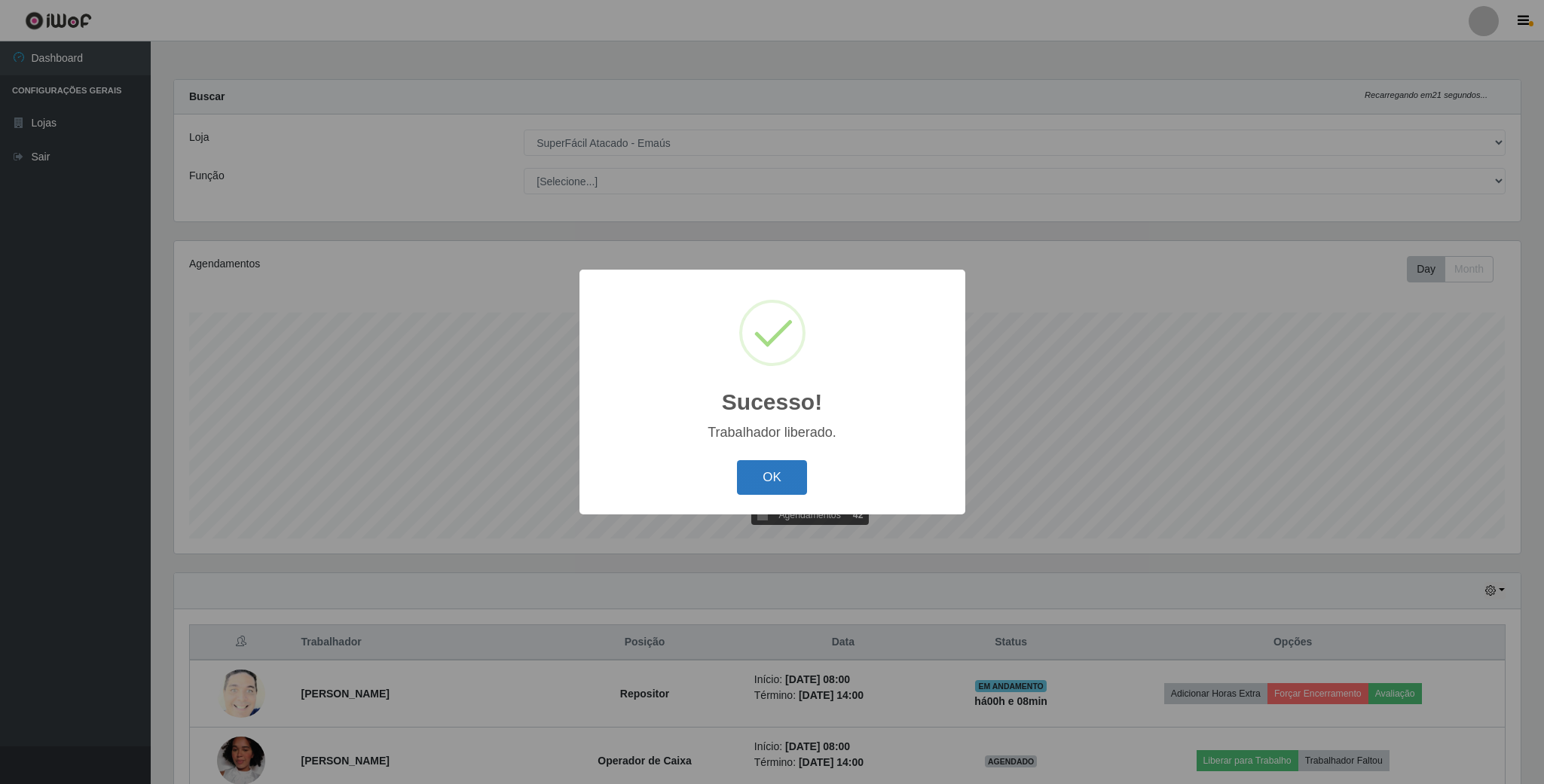
click at [787, 479] on button "OK" at bounding box center [771, 478] width 70 height 35
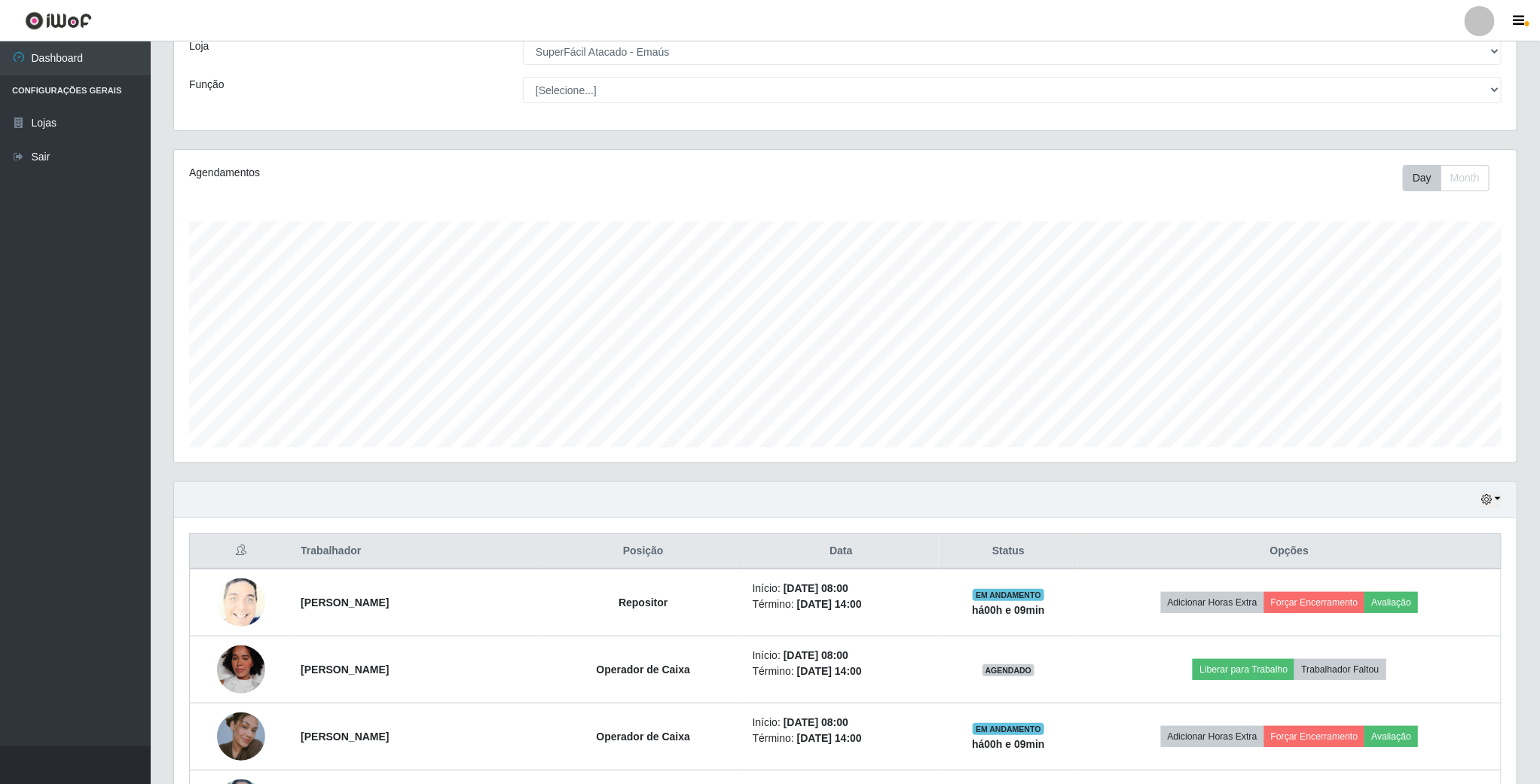
scroll to position [226, 0]
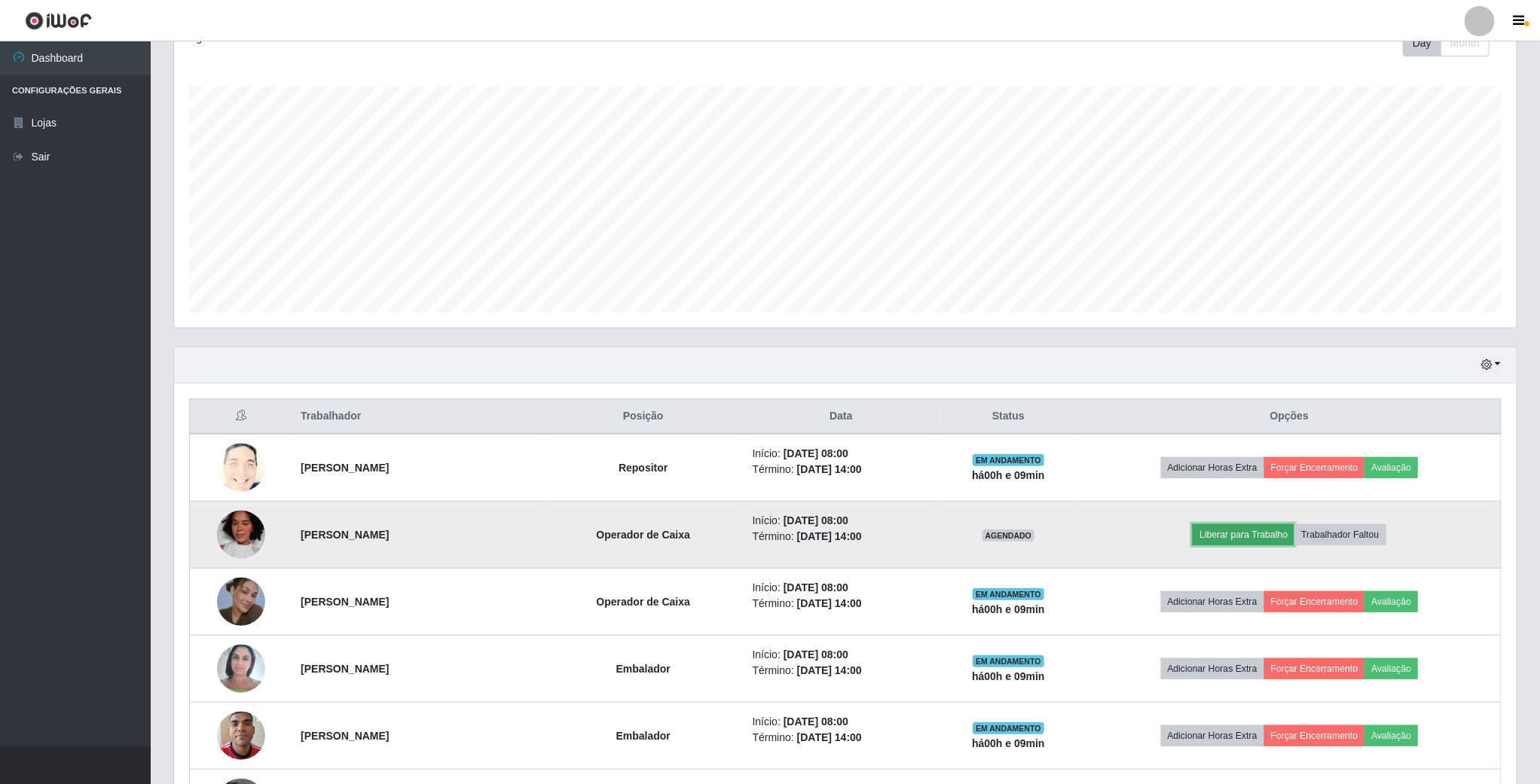
click at [1257, 538] on button "Liberar para Trabalho" at bounding box center [1243, 534] width 102 height 21
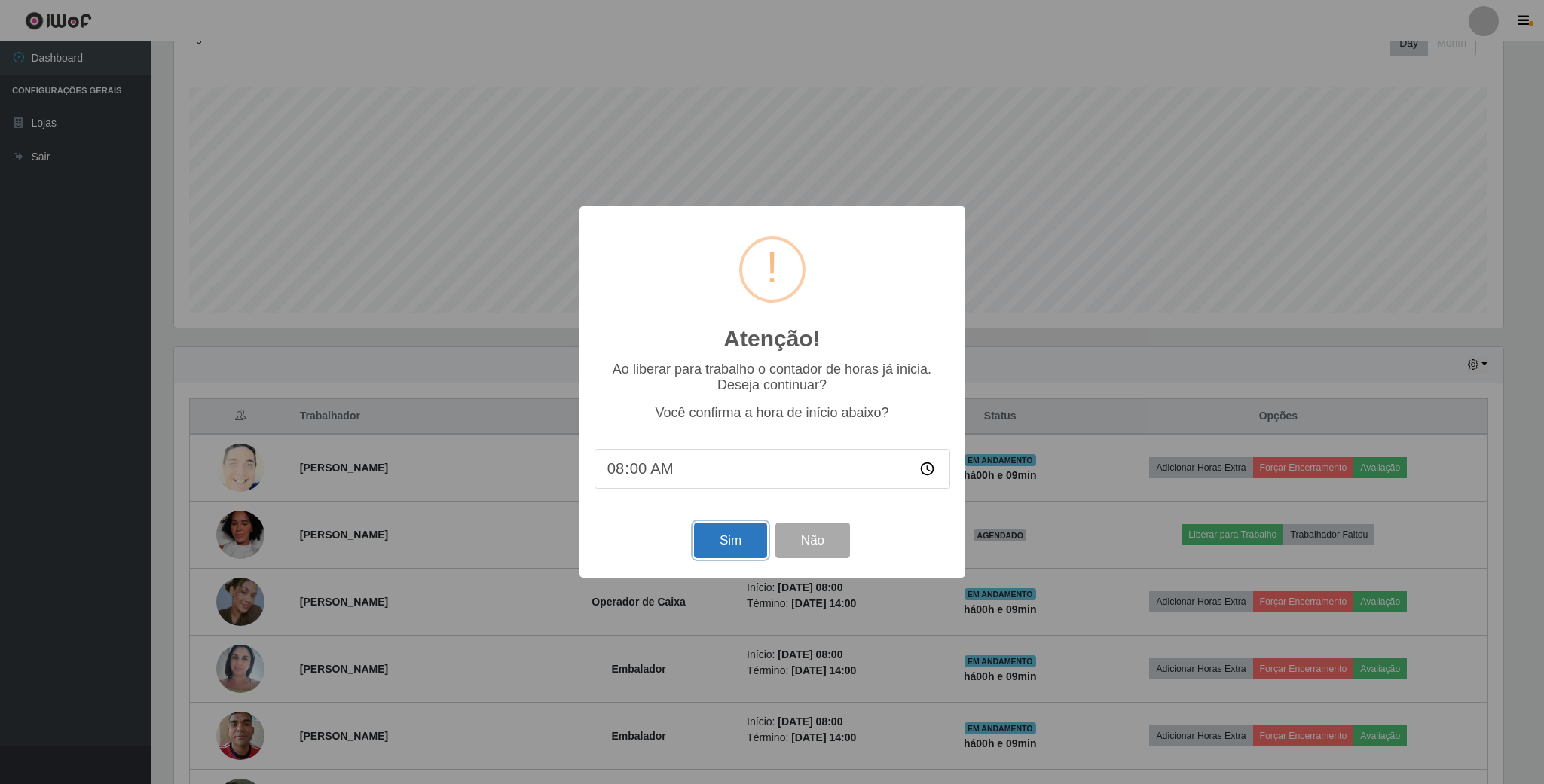
click at [747, 536] on button "Sim" at bounding box center [730, 541] width 73 height 35
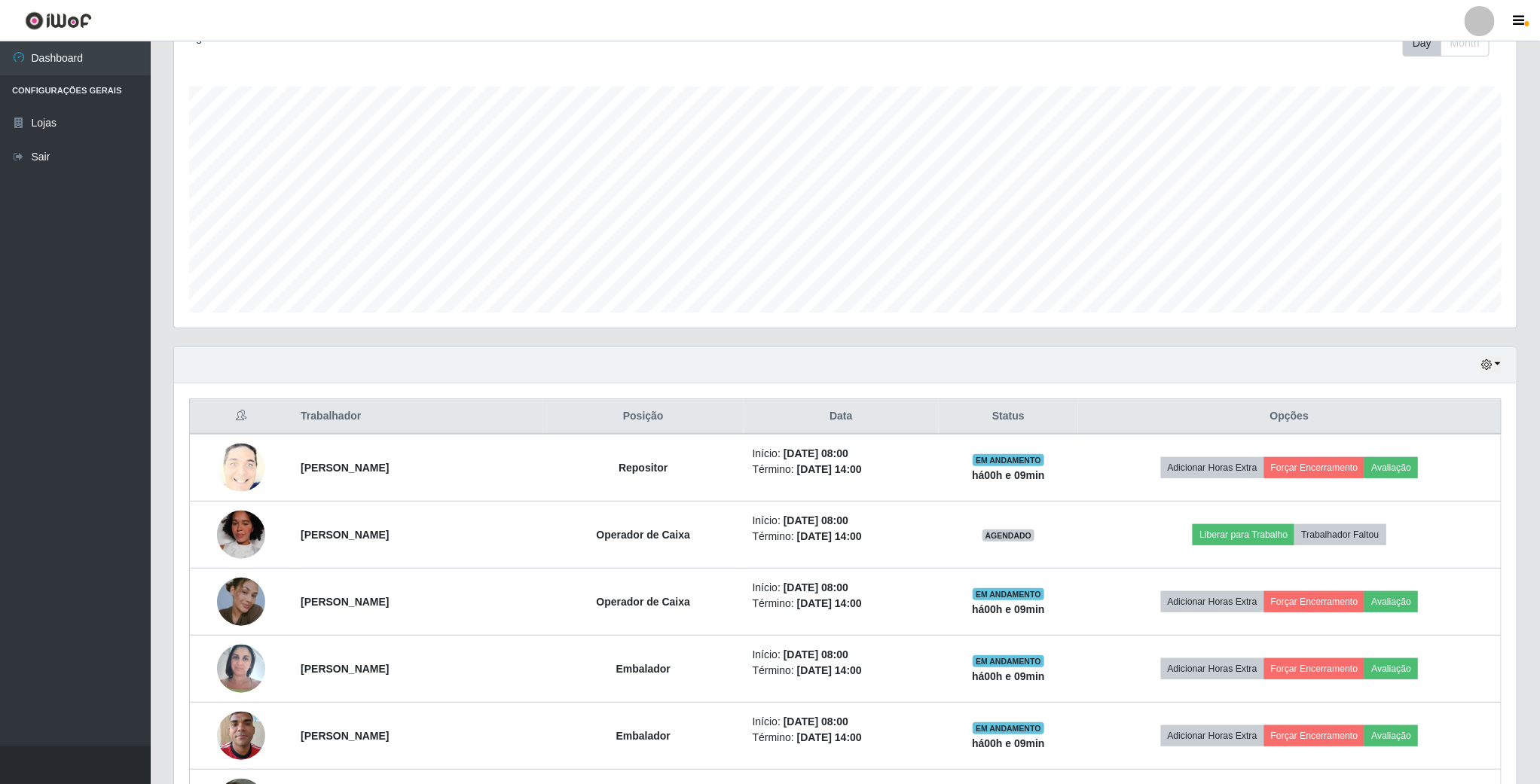
scroll to position [314, 1345]
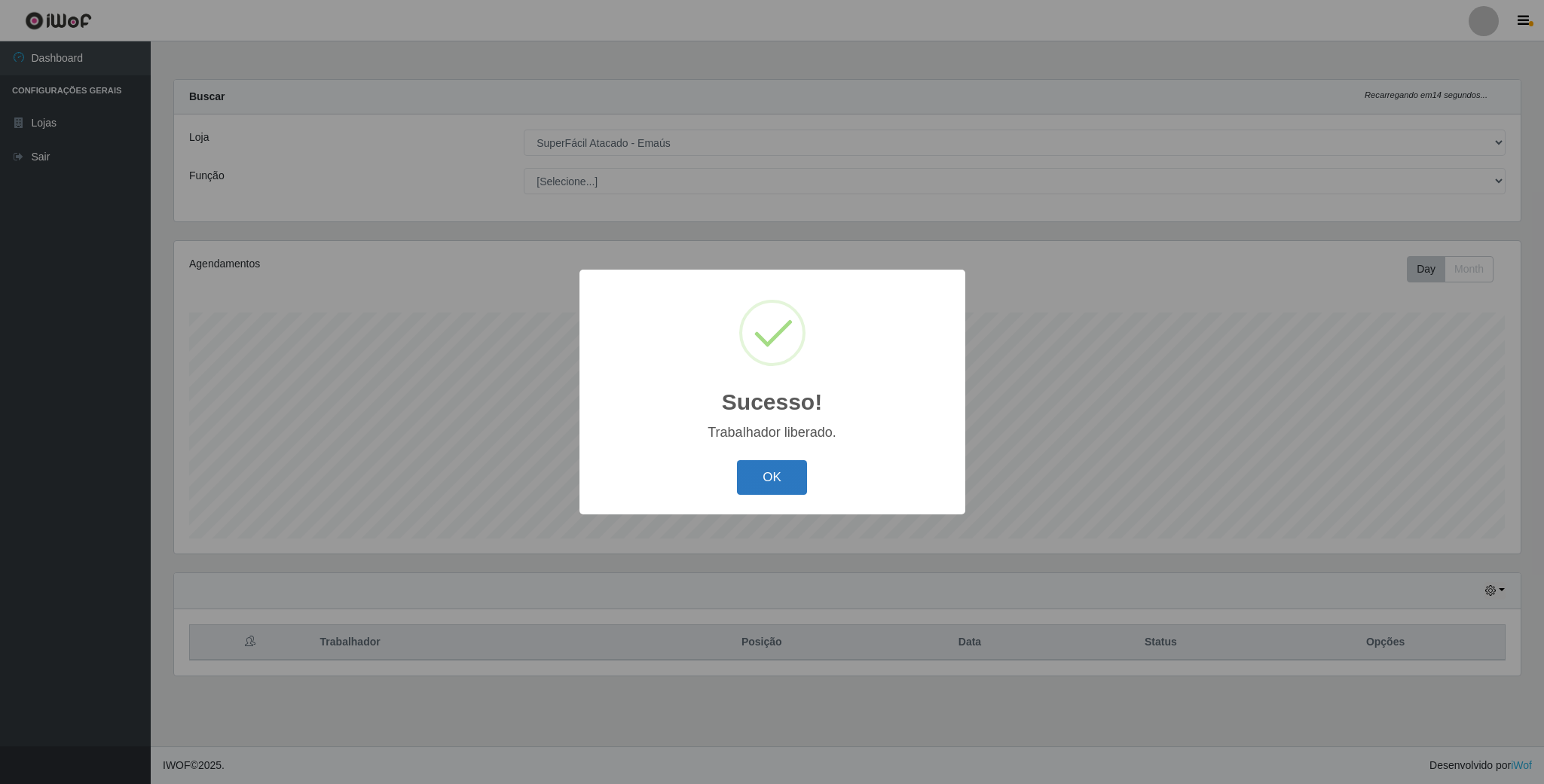
click at [764, 467] on button "OK" at bounding box center [771, 478] width 70 height 35
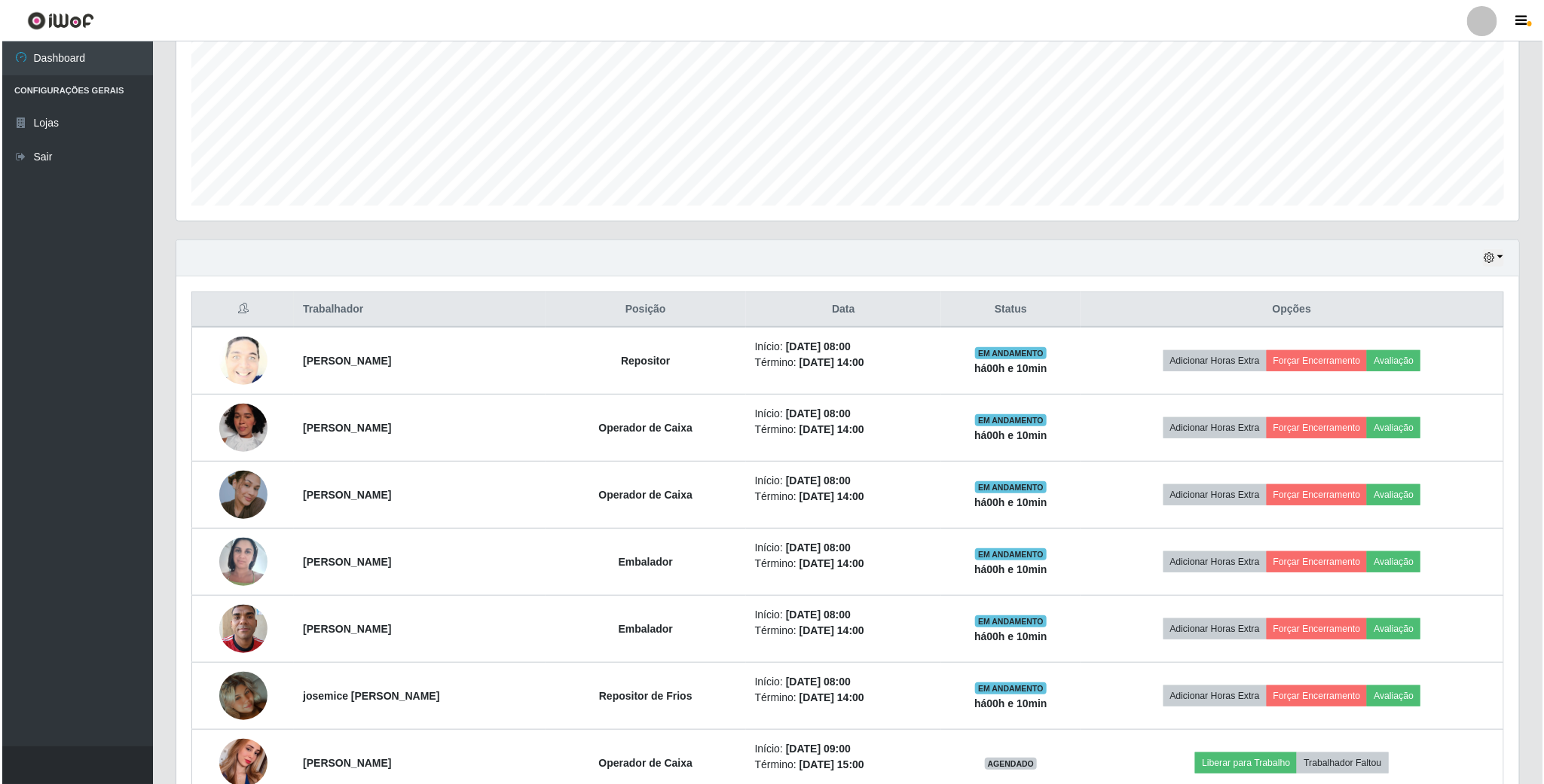
scroll to position [339, 0]
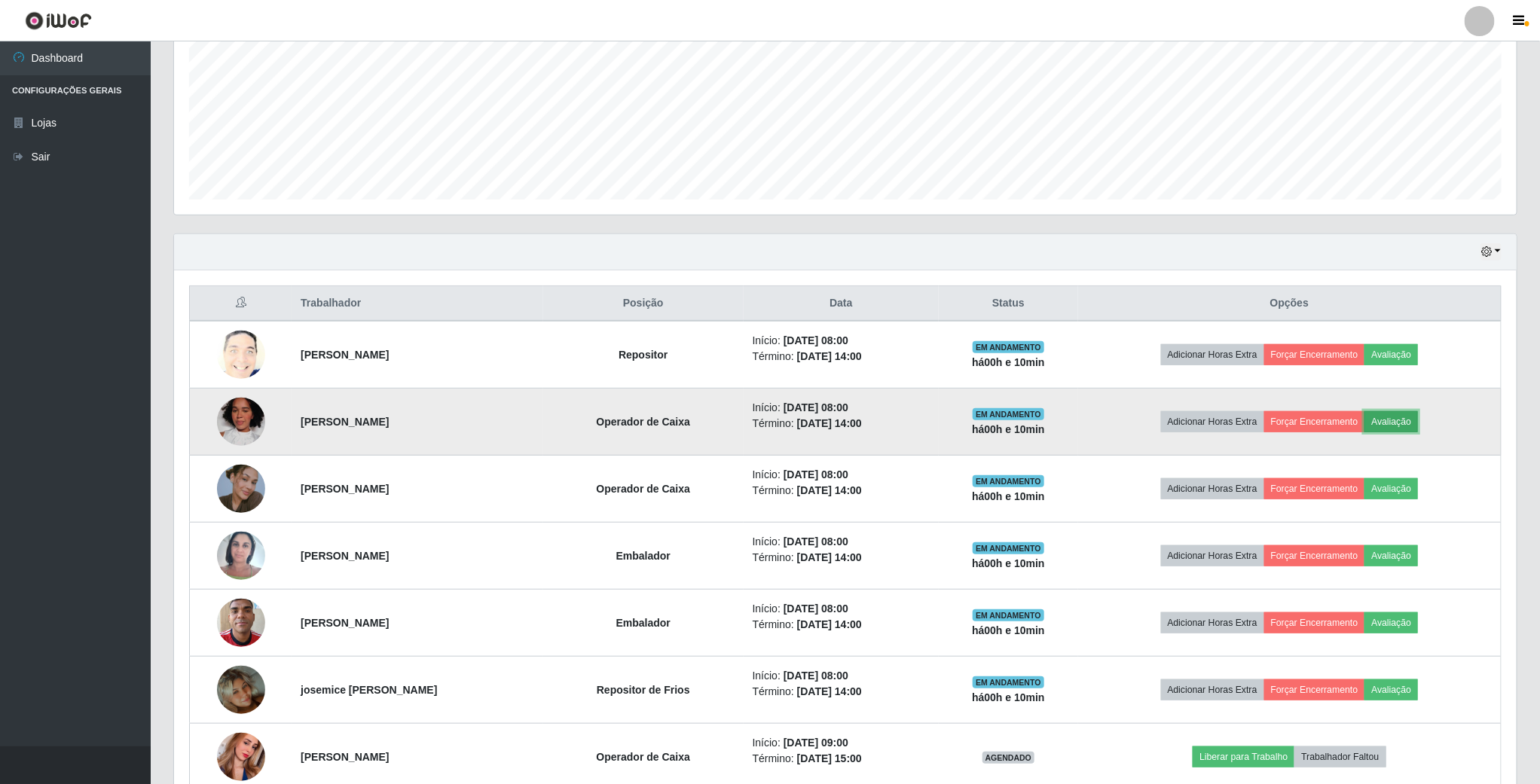
click at [1401, 425] on button "Avaliação" at bounding box center [1391, 421] width 53 height 21
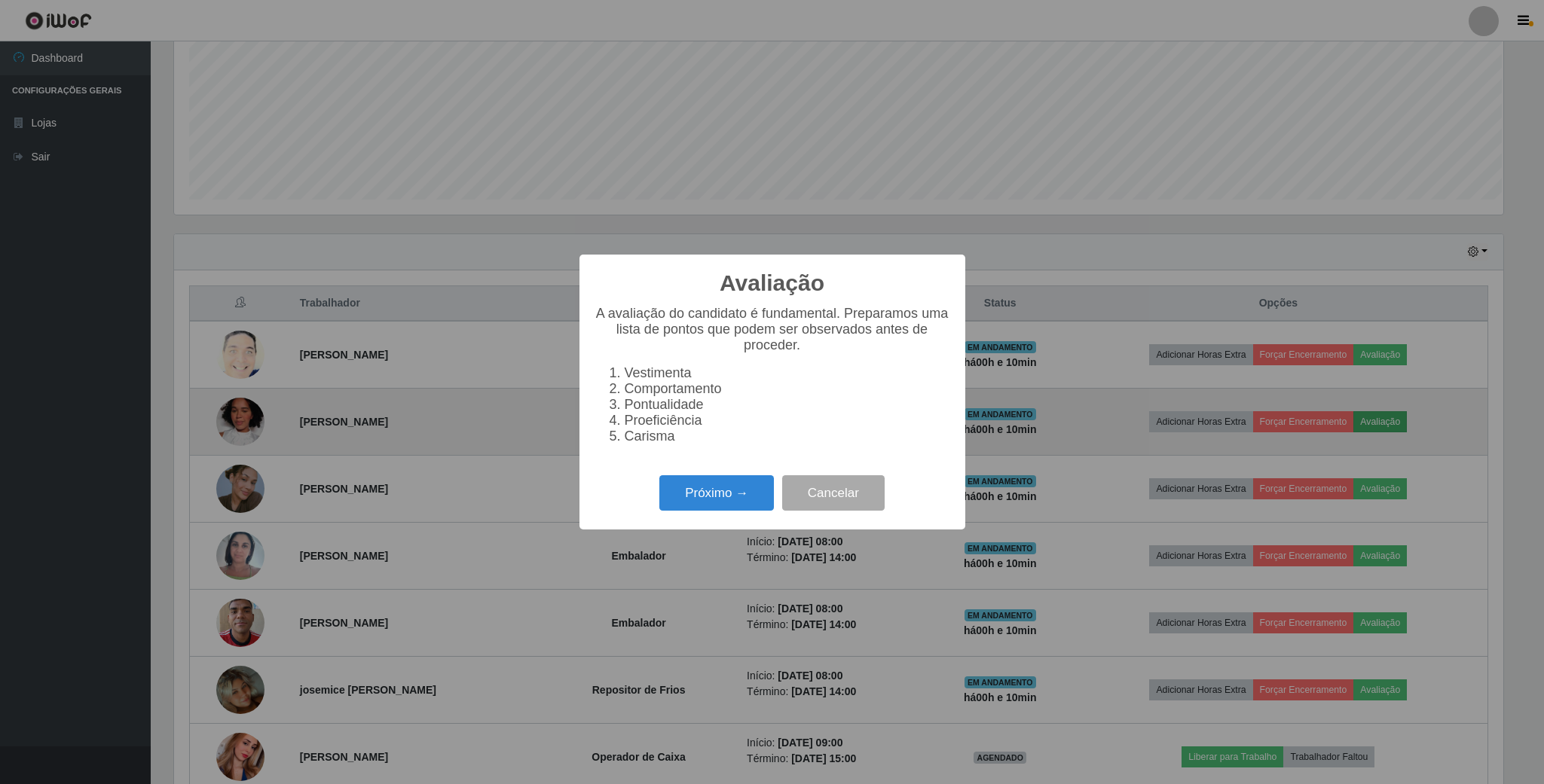
scroll to position [314, 1329]
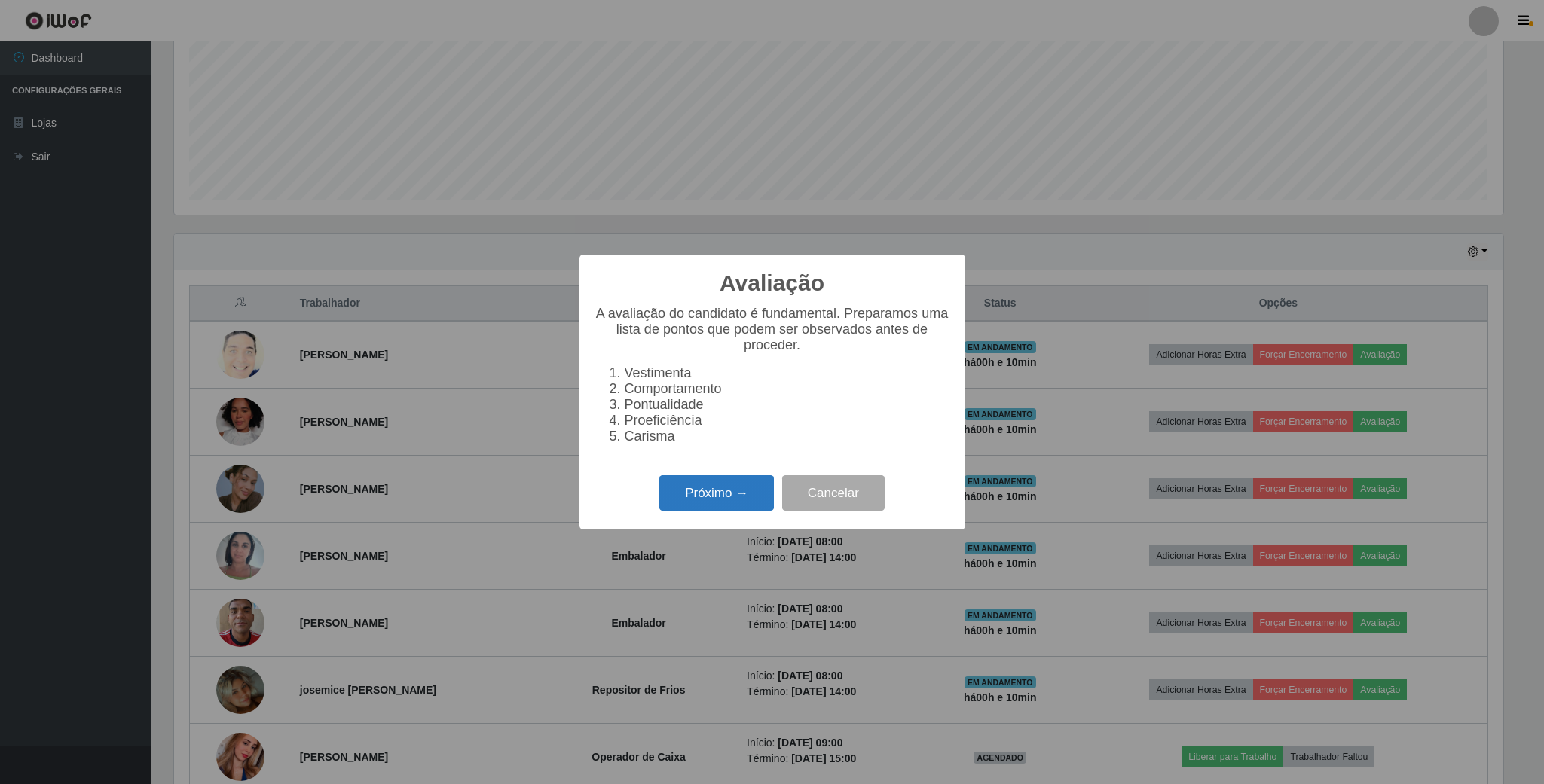
click at [758, 504] on button "Próximo →" at bounding box center [717, 493] width 115 height 35
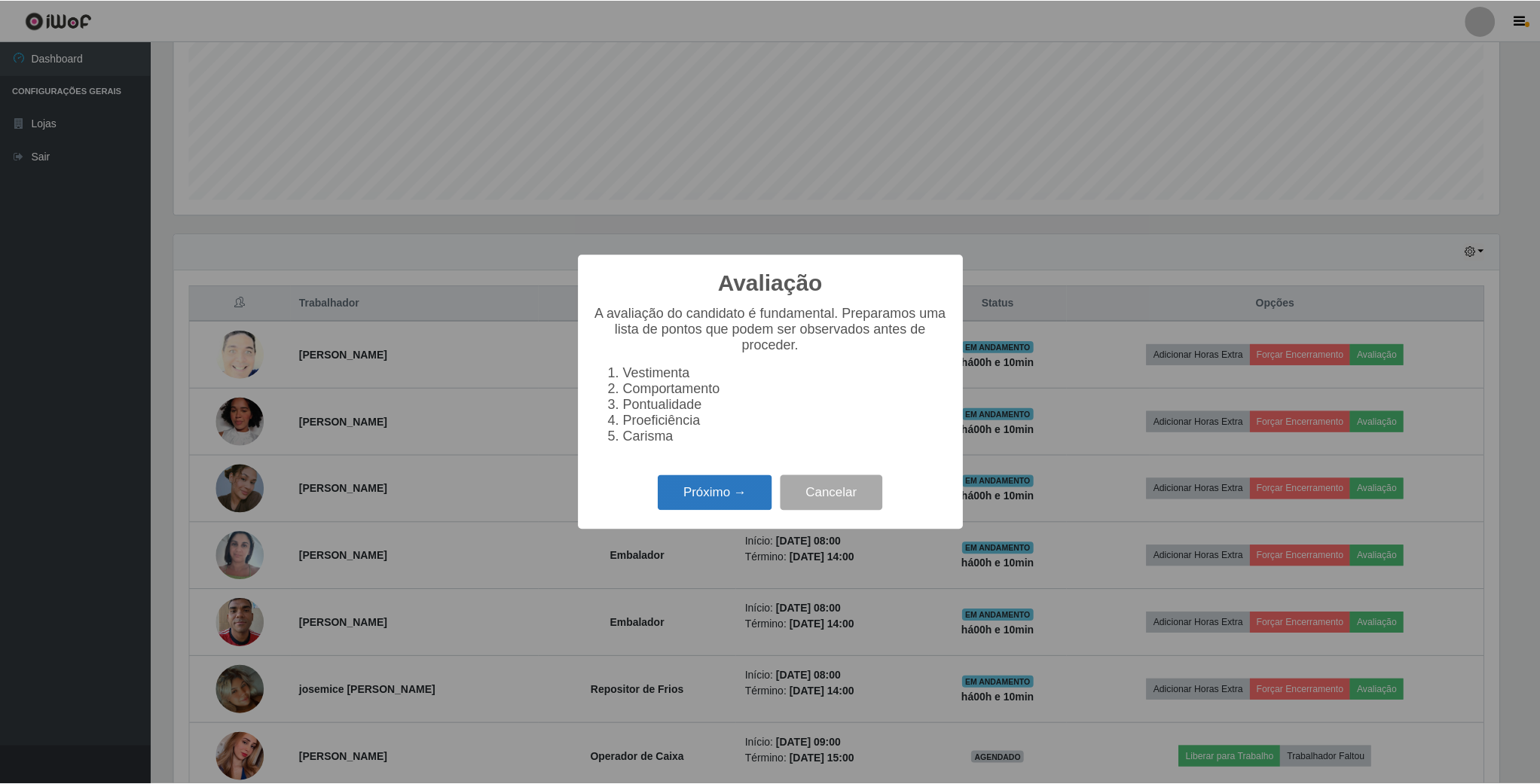
scroll to position [752836, 752063]
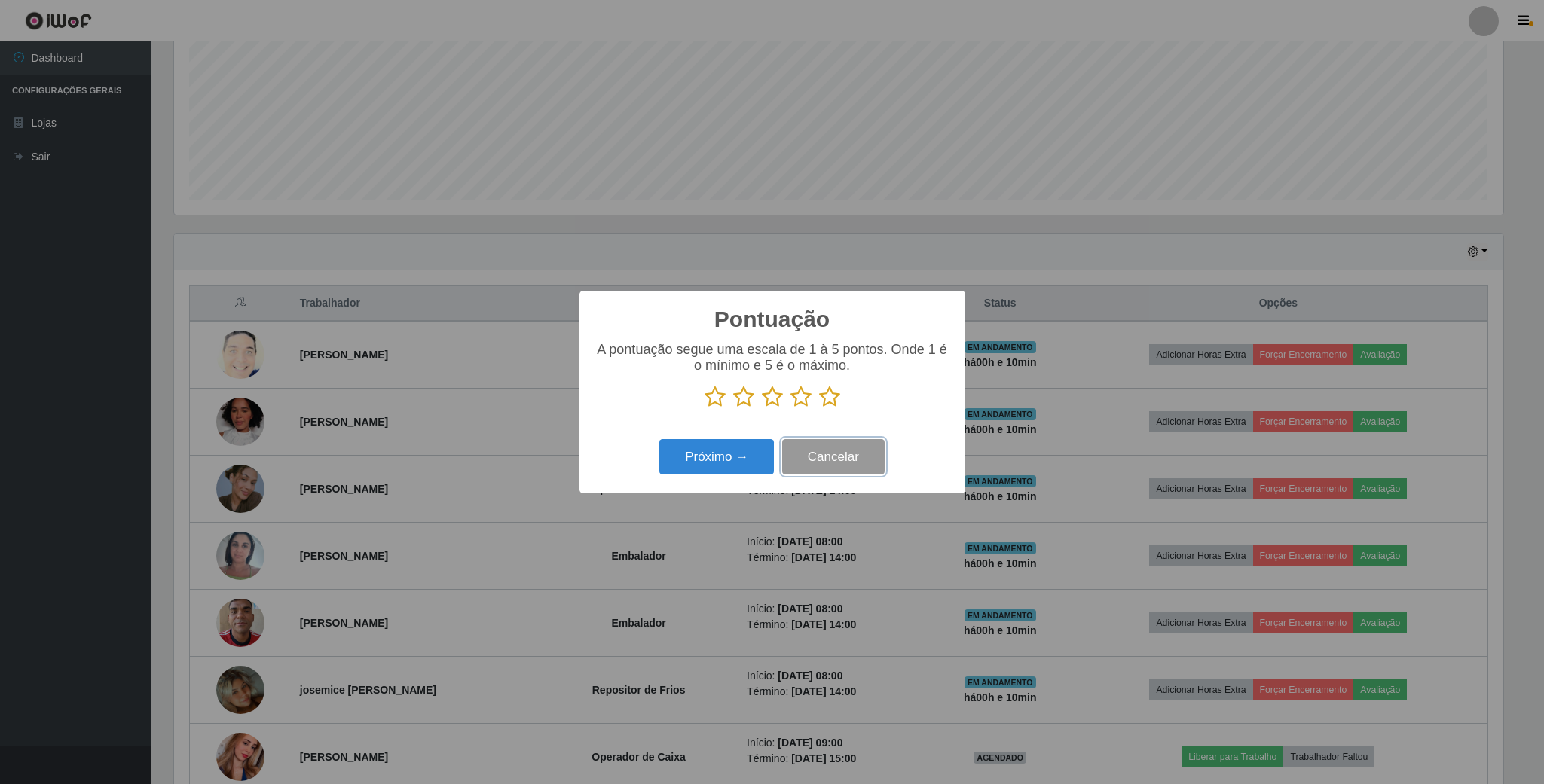
click at [841, 461] on button "Cancelar" at bounding box center [833, 457] width 102 height 35
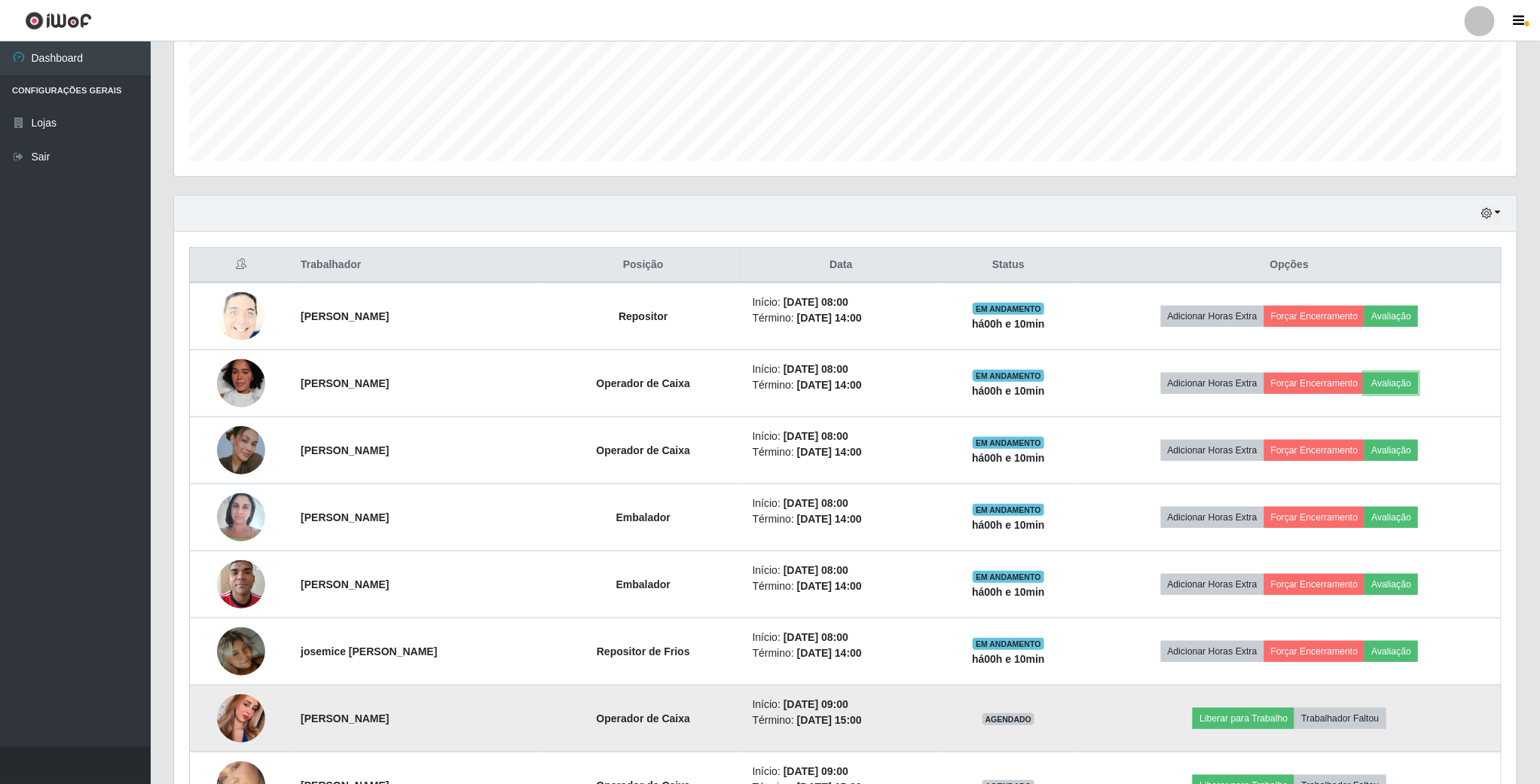
scroll to position [339, 0]
